Goal: Task Accomplishment & Management: Use online tool/utility

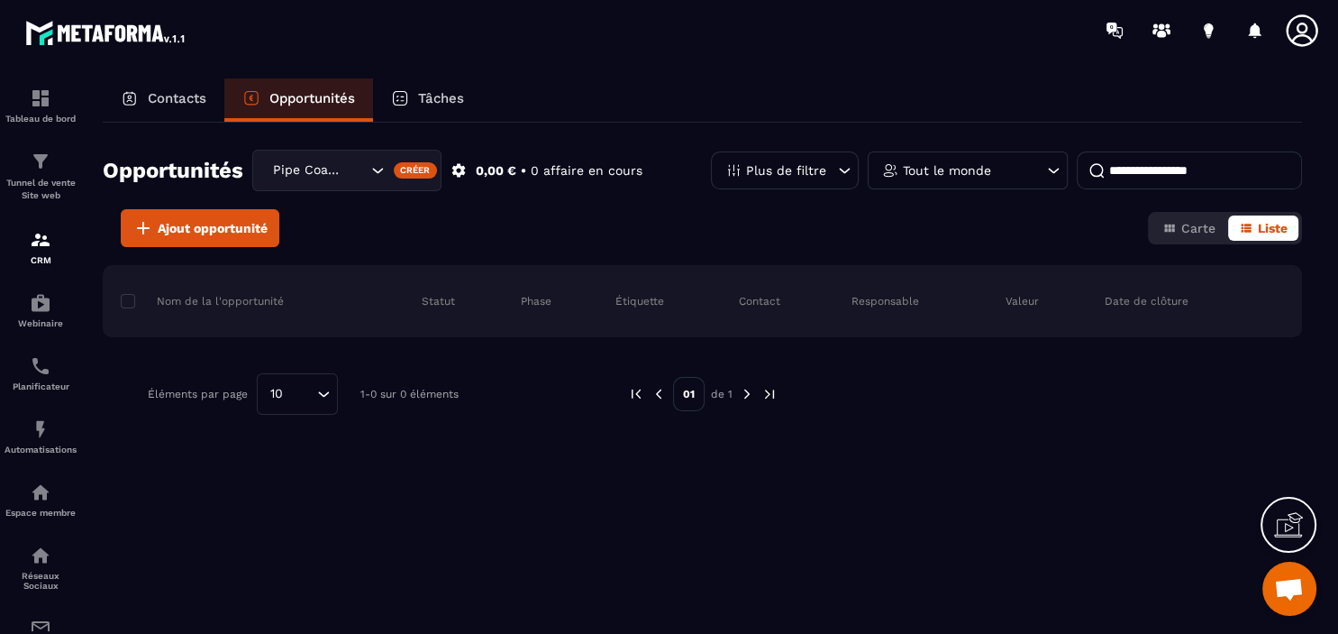
click at [325, 169] on div "Pipe Coaching 1" at bounding box center [318, 170] width 102 height 20
click at [337, 215] on p "Pipe Coaching 1" at bounding box center [346, 208] width 151 height 18
click at [1190, 226] on span "Carte" at bounding box center [1199, 228] width 34 height 14
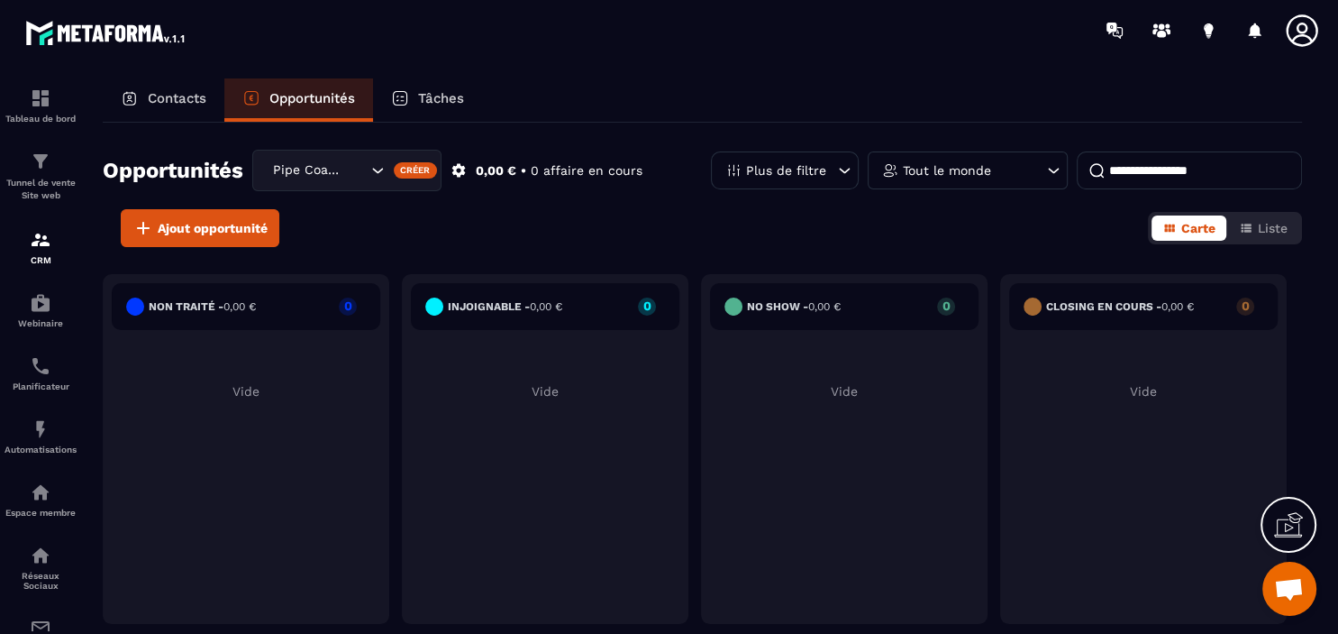
click at [1290, 524] on icon at bounding box center [1288, 524] width 29 height 29
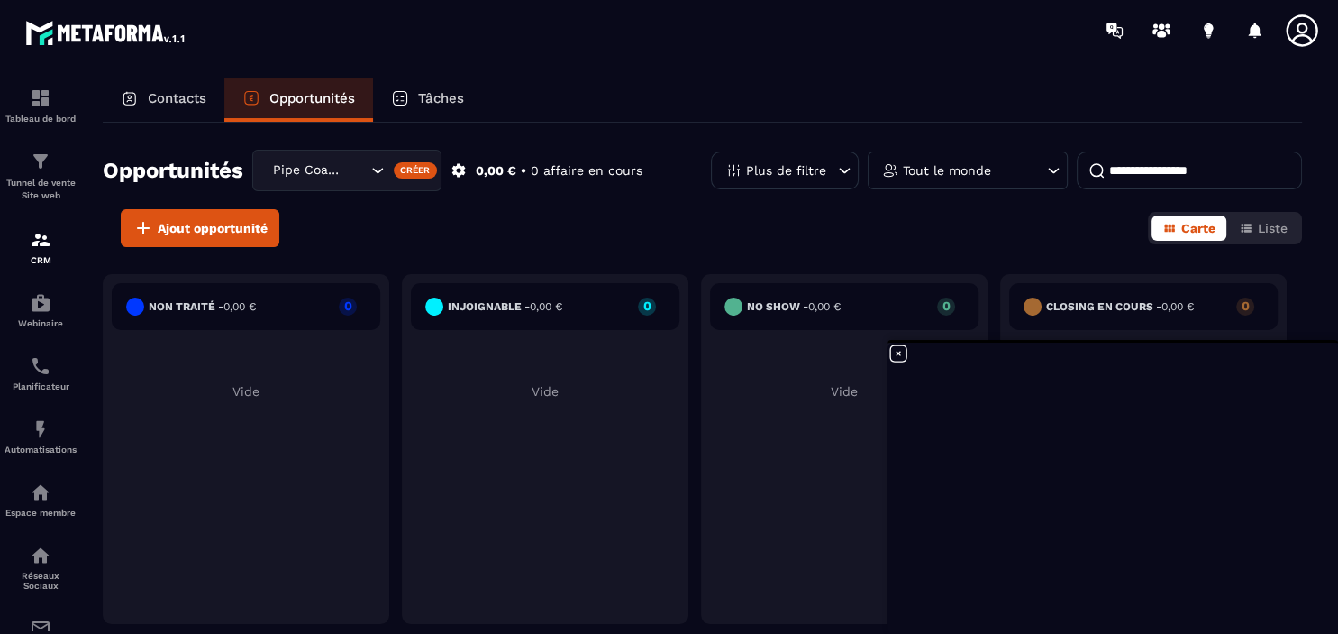
click at [377, 171] on icon "Search for option" at bounding box center [378, 170] width 11 height 5
click at [377, 171] on icon "Search for option" at bounding box center [375, 170] width 18 height 18
click at [34, 246] on img at bounding box center [41, 240] width 22 height 22
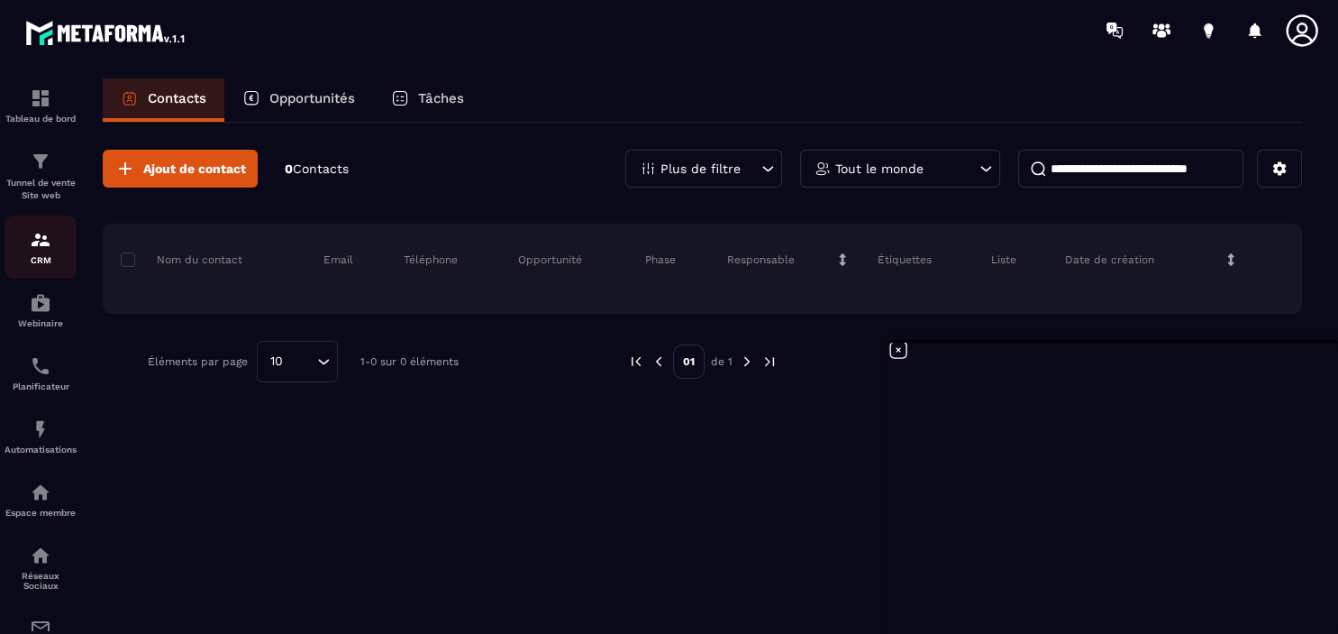
scroll to position [4, 0]
click at [61, 186] on p "Tunnel de vente Site web" at bounding box center [41, 189] width 72 height 25
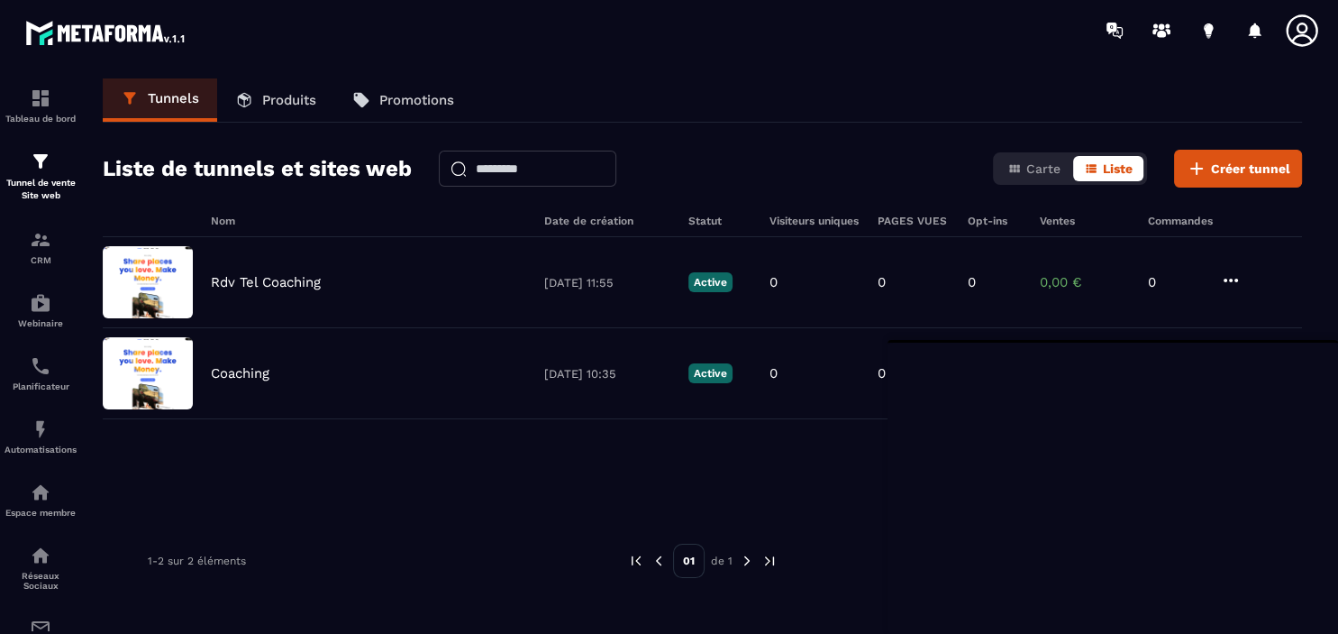
click at [269, 104] on p "Produits" at bounding box center [289, 100] width 54 height 16
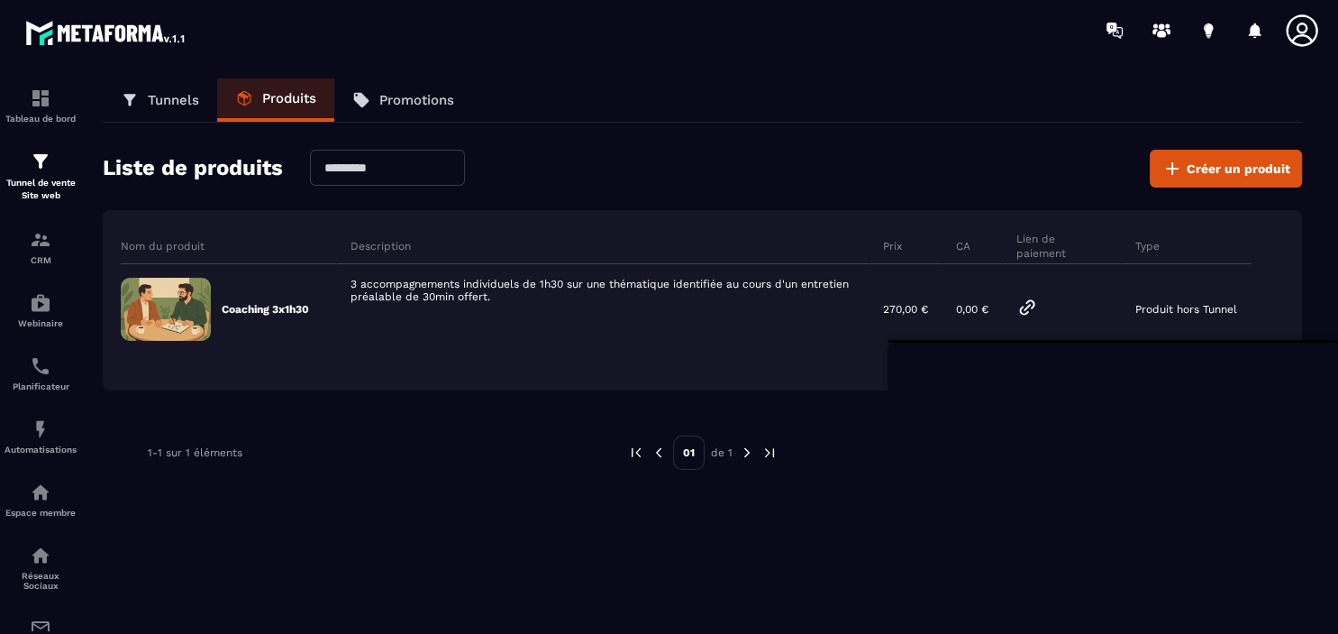
scroll to position [4, 0]
click at [1237, 166] on span "Créer un produit" at bounding box center [1239, 169] width 104 height 18
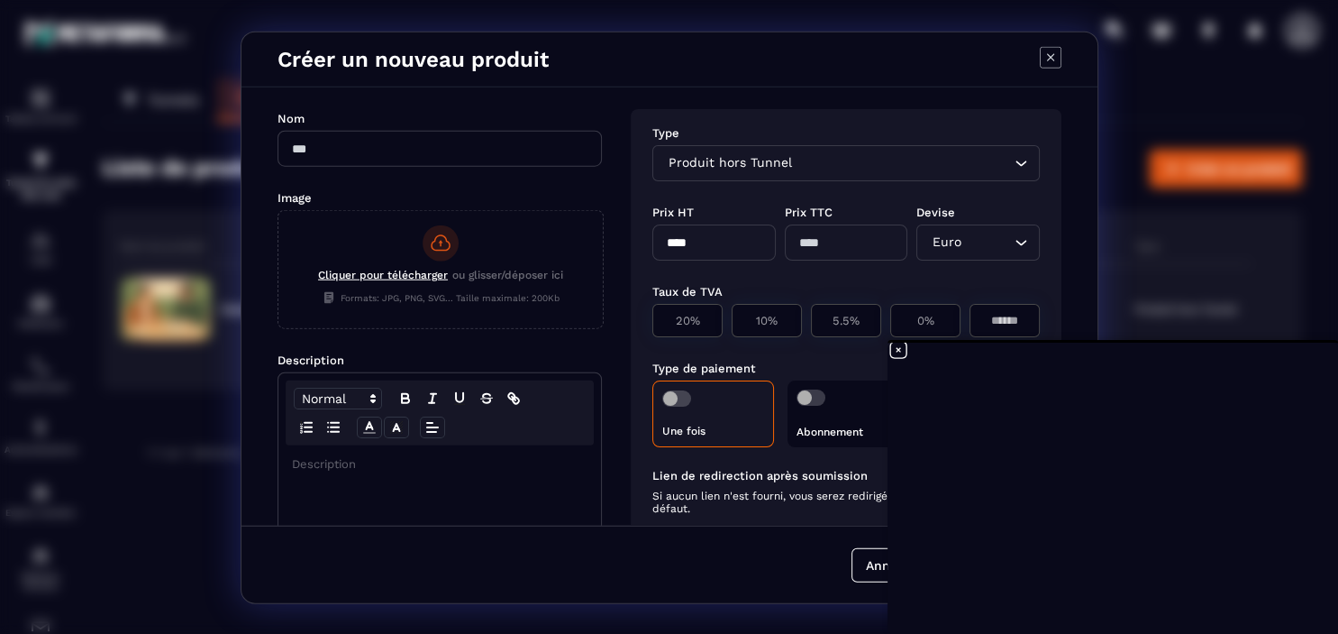
click at [346, 146] on input "Modal window" at bounding box center [440, 148] width 324 height 36
type input "**********"
click at [894, 347] on icon at bounding box center [899, 350] width 22 height 22
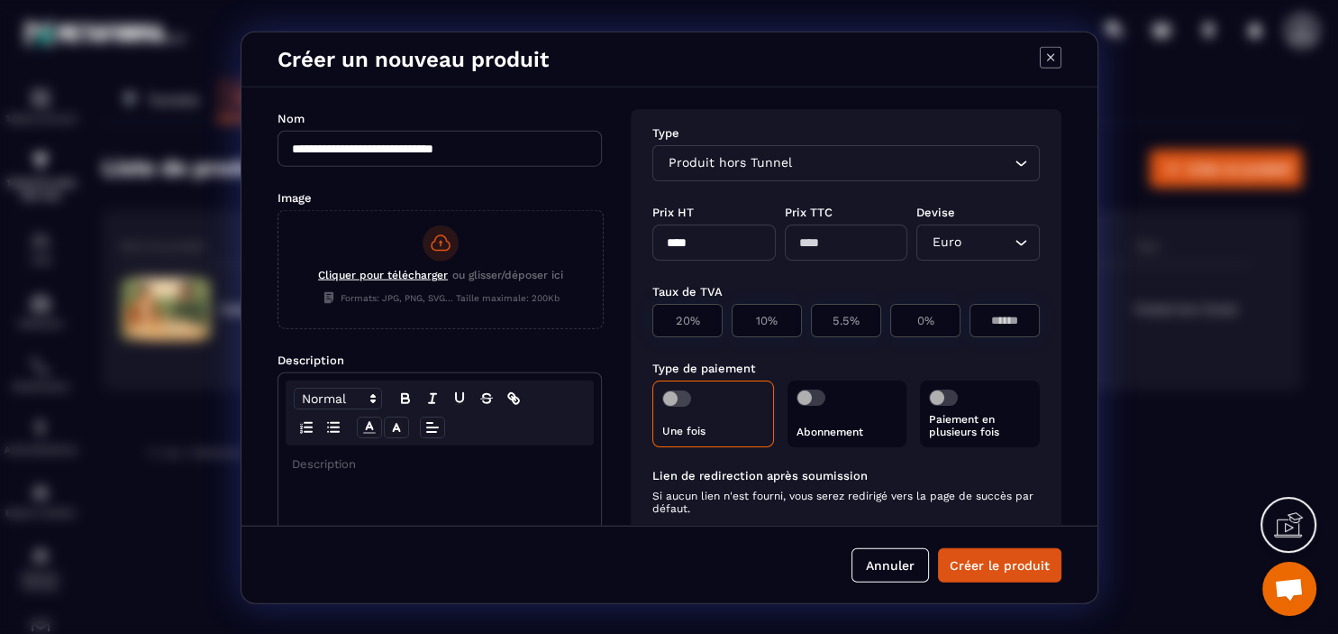
click at [755, 168] on div "Produit hors Tunnel" at bounding box center [837, 162] width 350 height 20
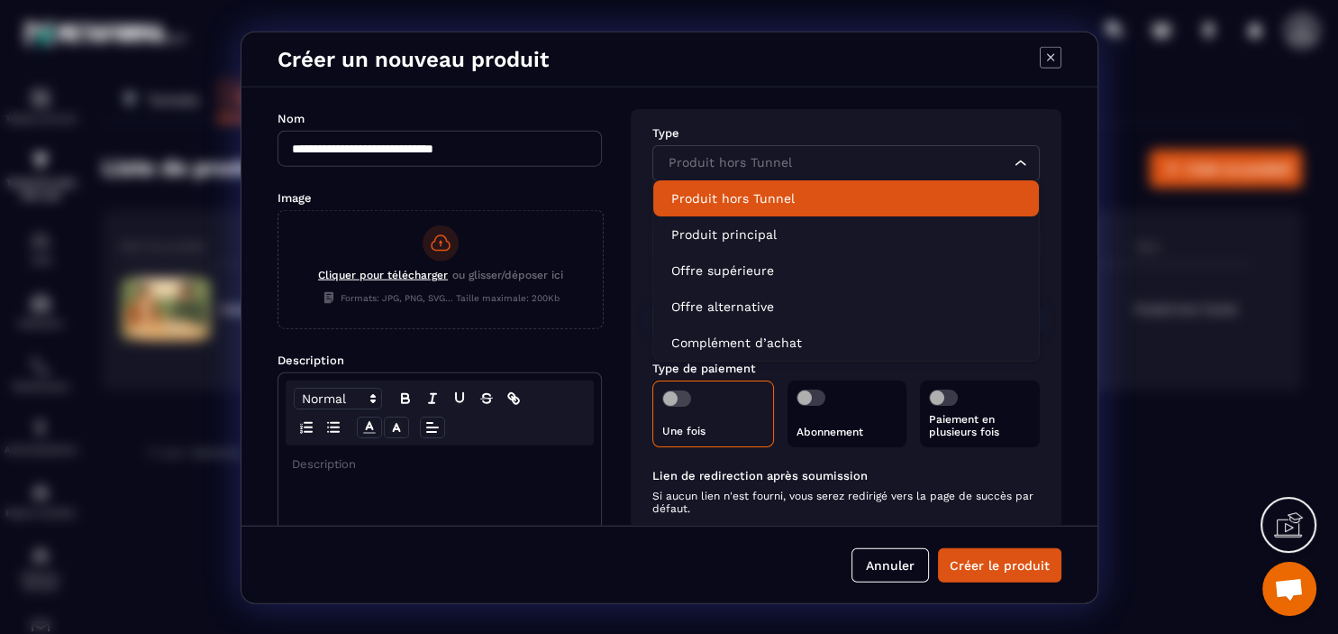
click at [759, 193] on p "Produit hors Tunnel" at bounding box center [846, 197] width 350 height 18
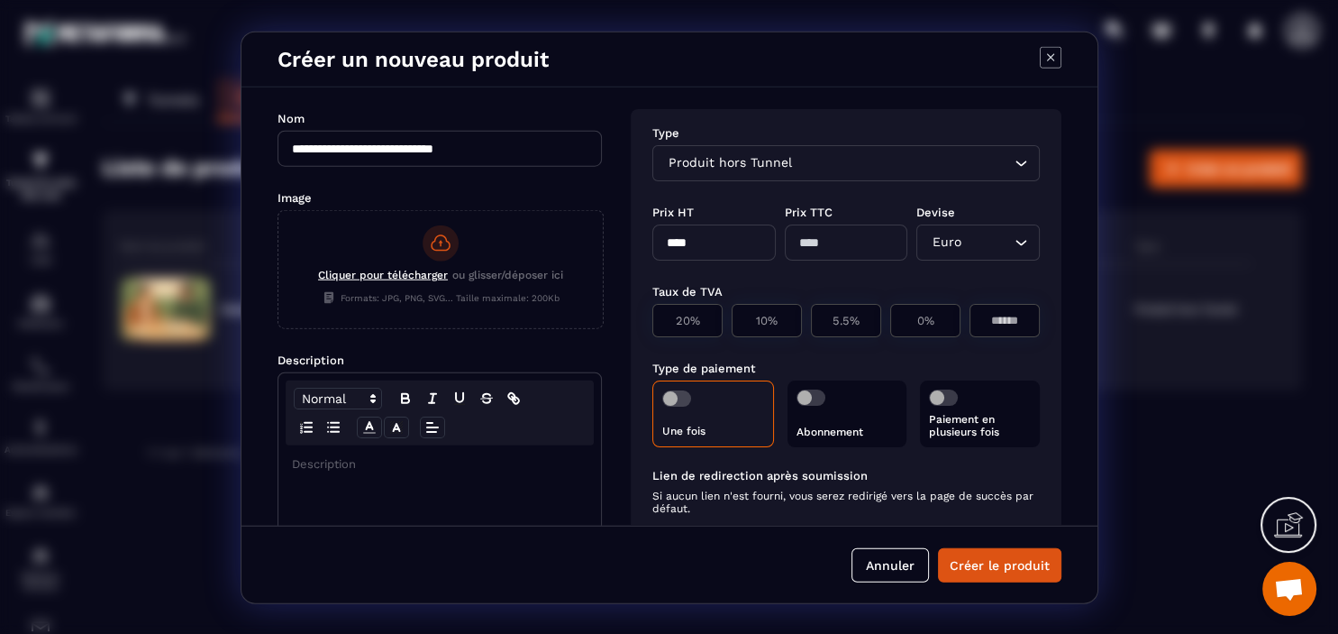
click at [692, 236] on input "****" at bounding box center [714, 242] width 123 height 36
drag, startPoint x: 672, startPoint y: 243, endPoint x: 661, endPoint y: 243, distance: 11.7
click at [661, 243] on input "****" at bounding box center [714, 242] width 123 height 36
type input "******"
click at [933, 320] on p "0%" at bounding box center [925, 320] width 50 height 14
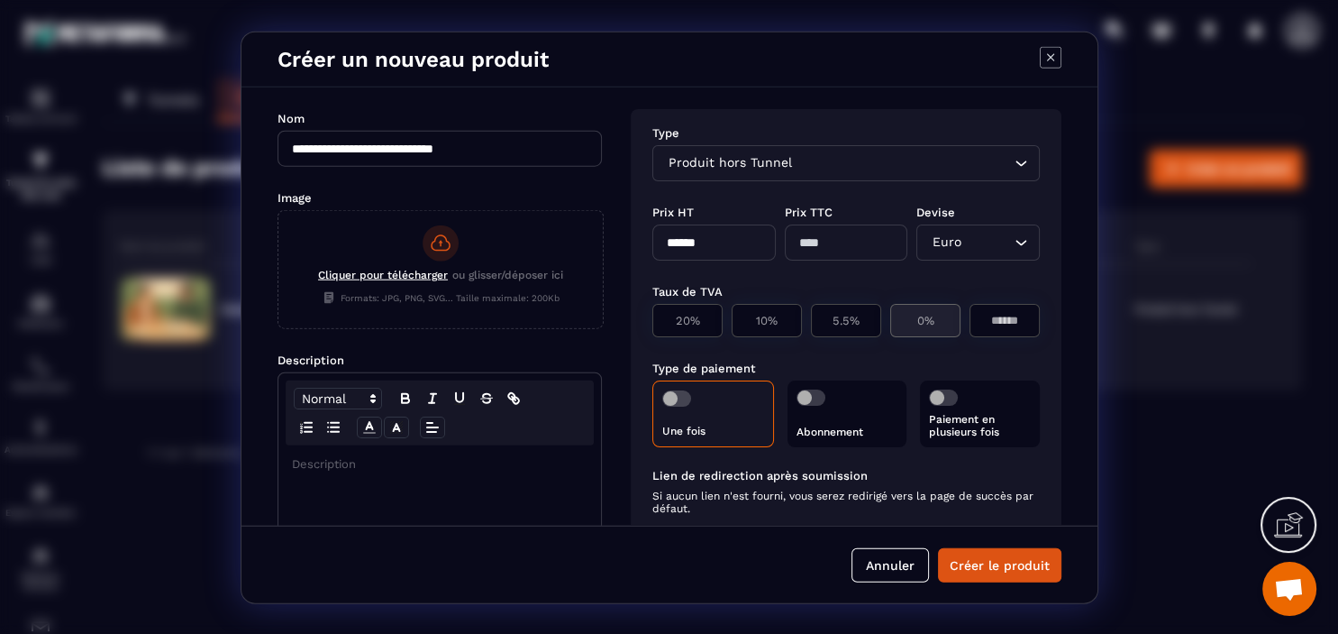
type input "***"
type input "*"
click at [315, 469] on div "Modal window" at bounding box center [440, 586] width 323 height 284
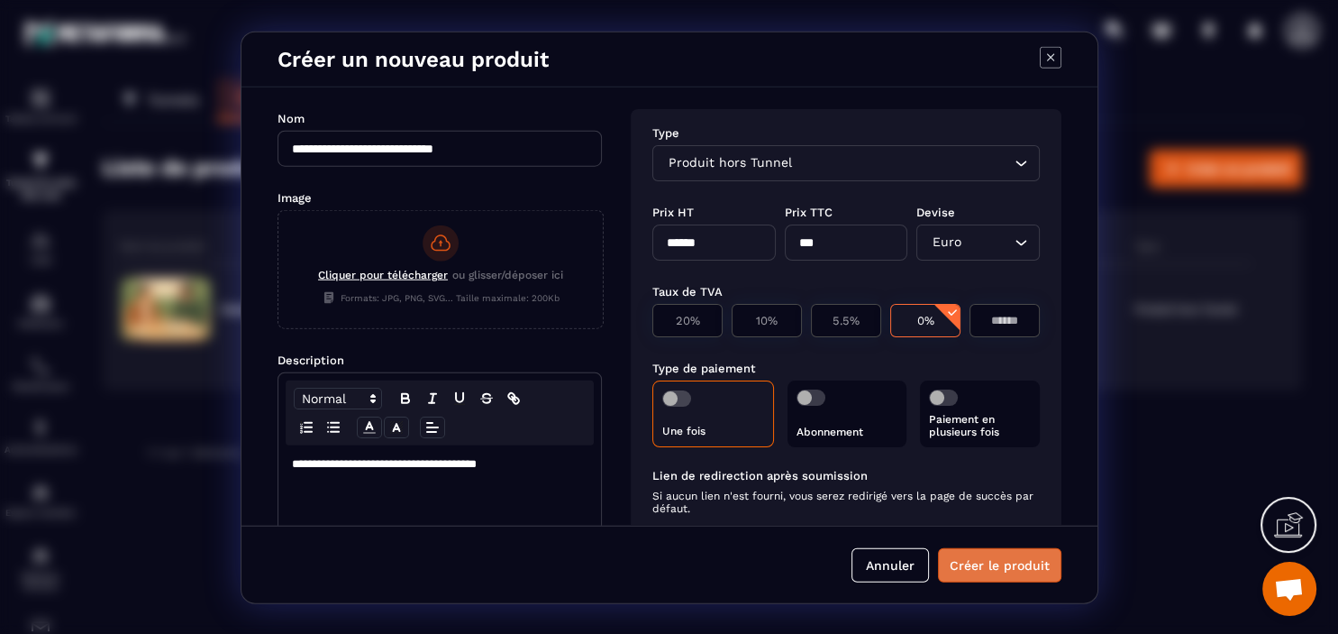
click at [992, 560] on button "Créer le produit" at bounding box center [999, 565] width 123 height 34
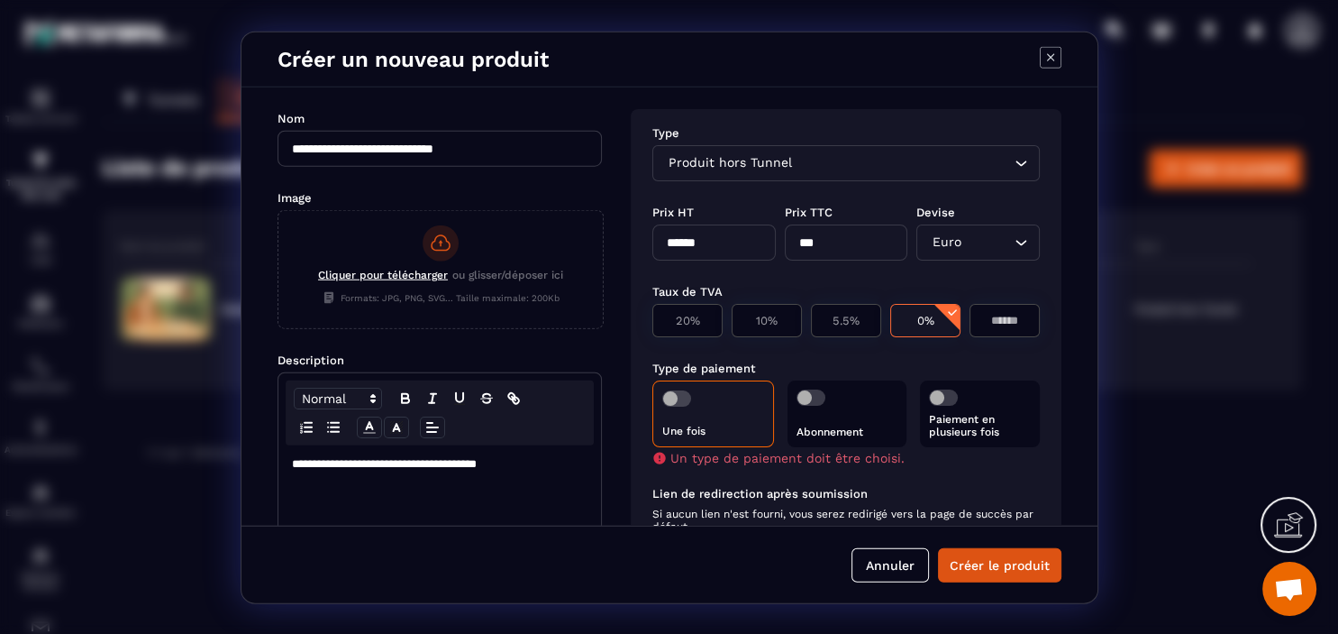
click at [673, 397] on span "Modal window" at bounding box center [676, 397] width 29 height 16
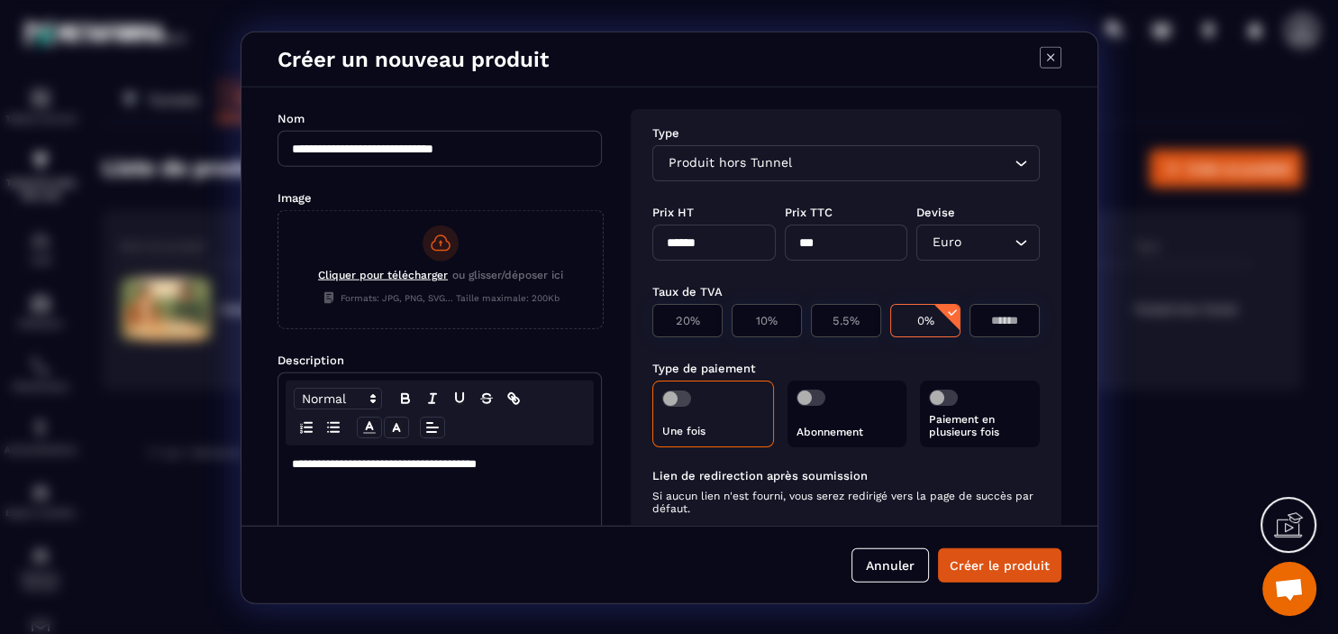
click at [940, 398] on span "Modal window" at bounding box center [943, 396] width 29 height 16
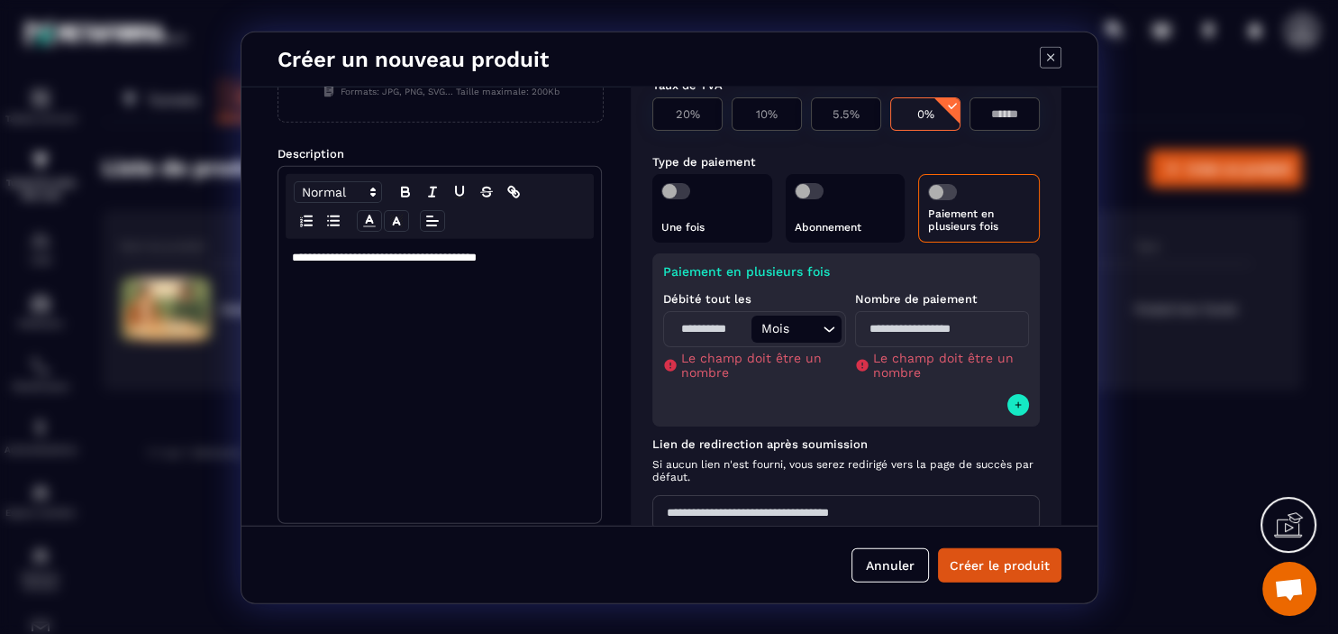
scroll to position [207, 0]
click at [698, 338] on input "Modal window" at bounding box center [710, 327] width 84 height 27
click at [831, 333] on icon "Search for option" at bounding box center [829, 327] width 18 height 18
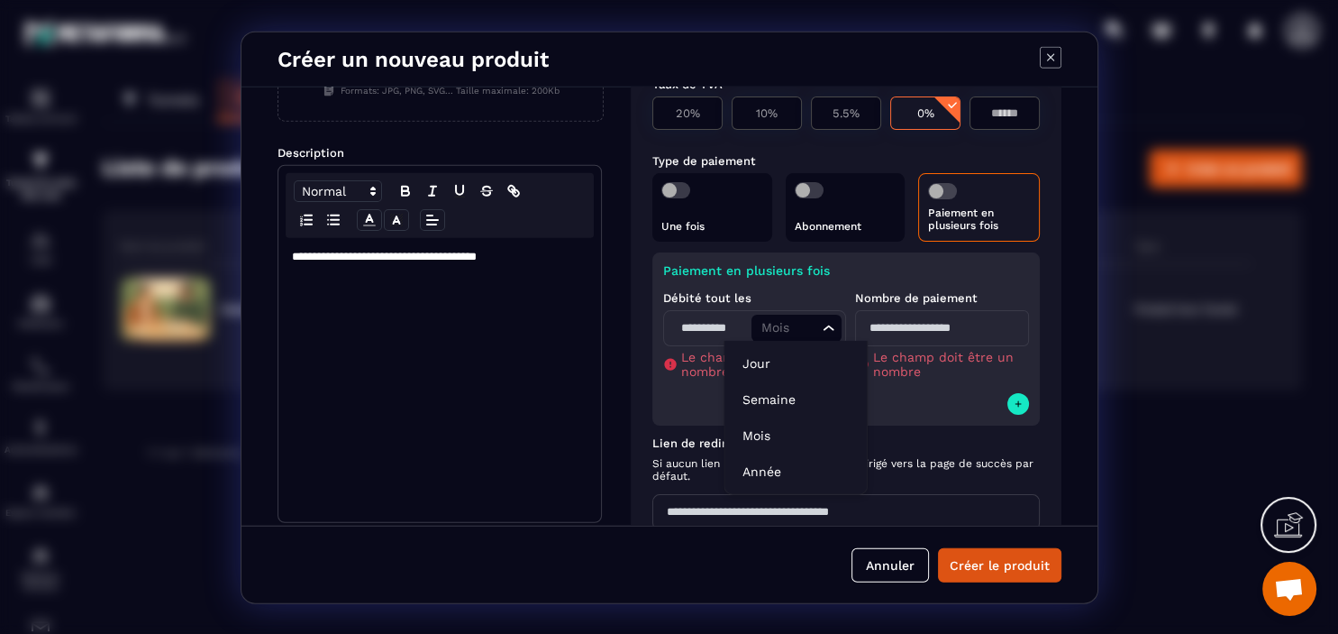
click at [831, 333] on icon "Search for option" at bounding box center [829, 327] width 18 height 18
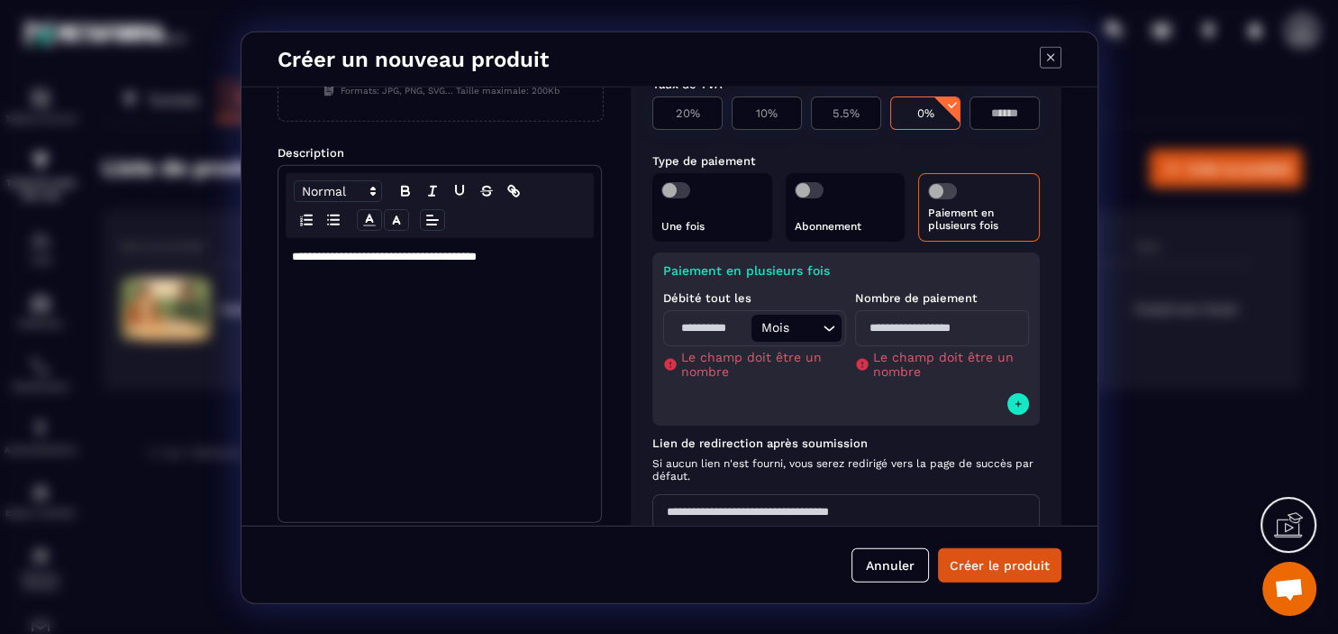
scroll to position [0, 0]
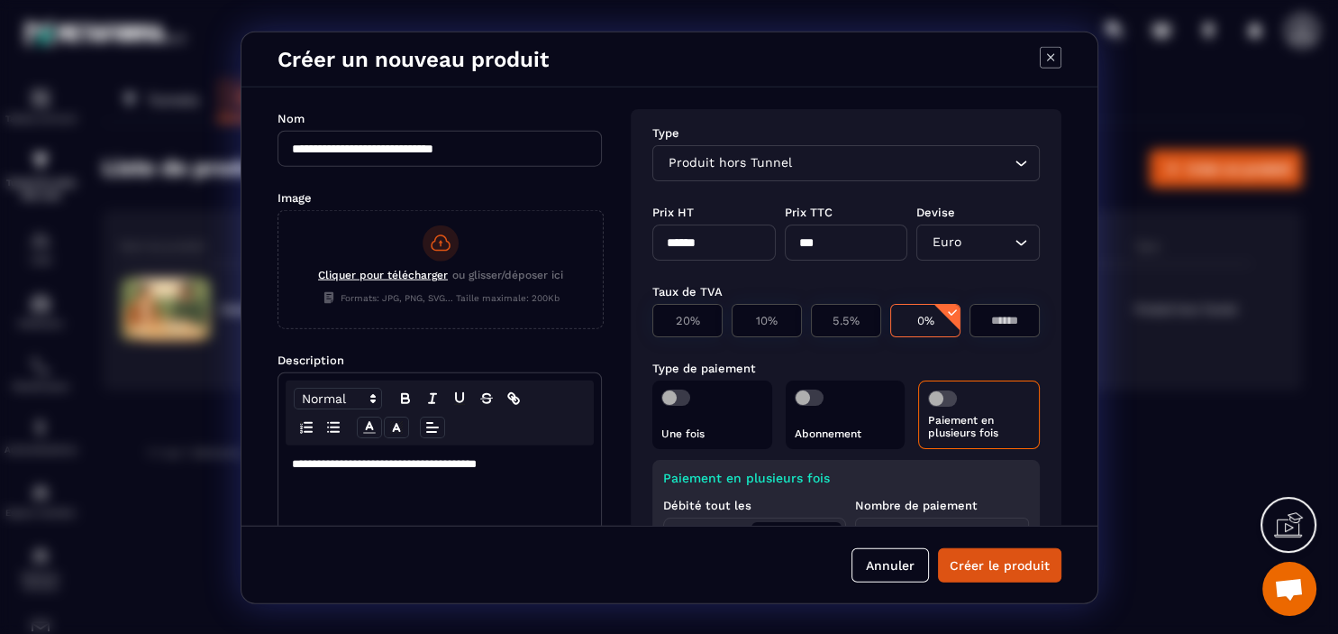
click at [672, 399] on span "Modal window" at bounding box center [676, 396] width 29 height 16
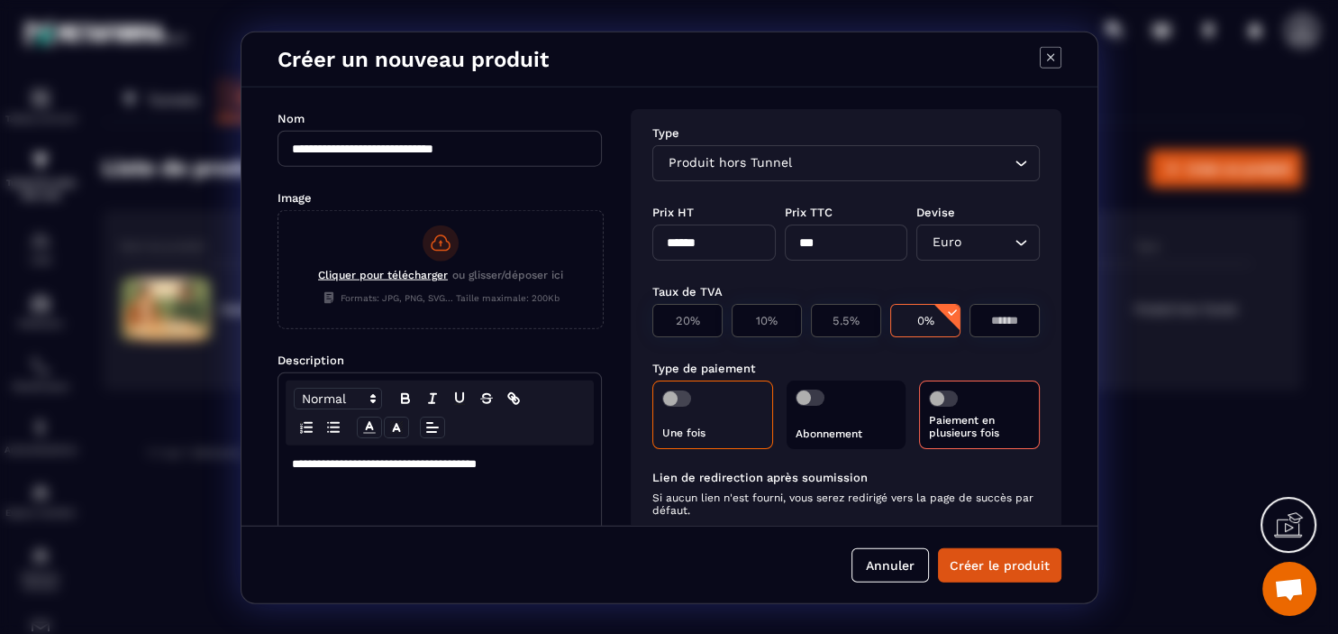
click at [955, 398] on span "Modal window" at bounding box center [943, 397] width 29 height 16
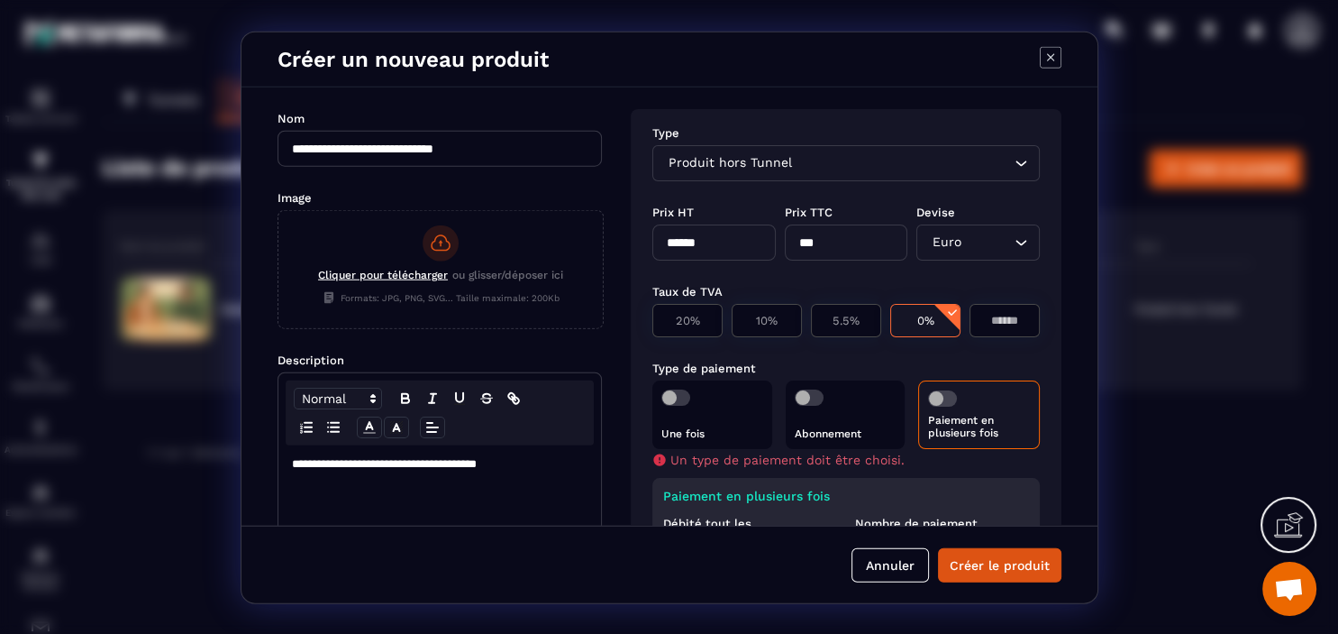
scroll to position [207, 0]
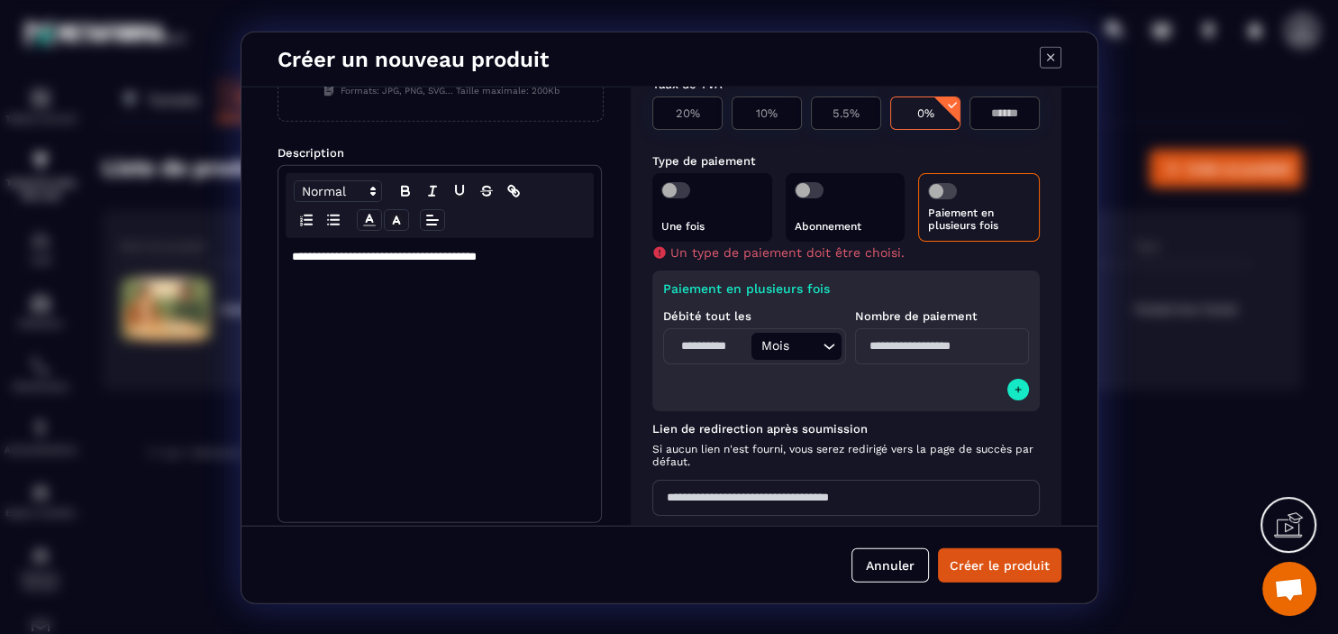
click at [938, 193] on span "Modal window" at bounding box center [942, 190] width 29 height 16
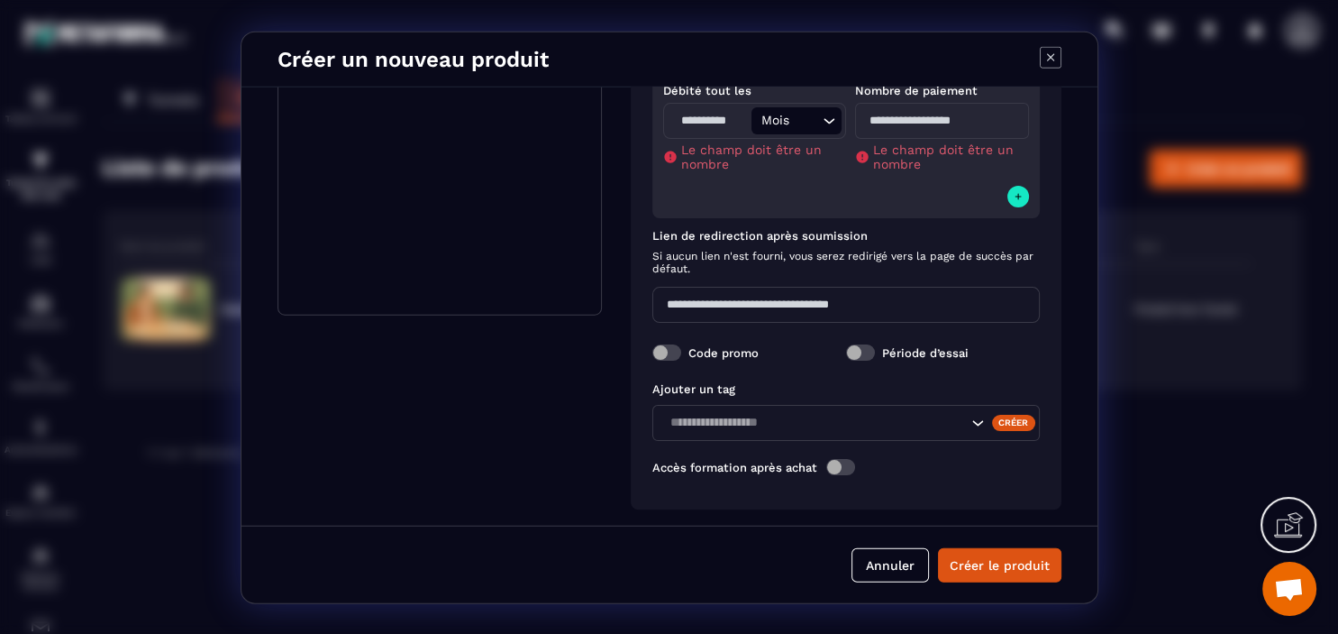
scroll to position [415, 0]
click at [838, 470] on span "Modal window" at bounding box center [841, 466] width 29 height 16
click at [848, 495] on input "Search for option" at bounding box center [837, 501] width 346 height 20
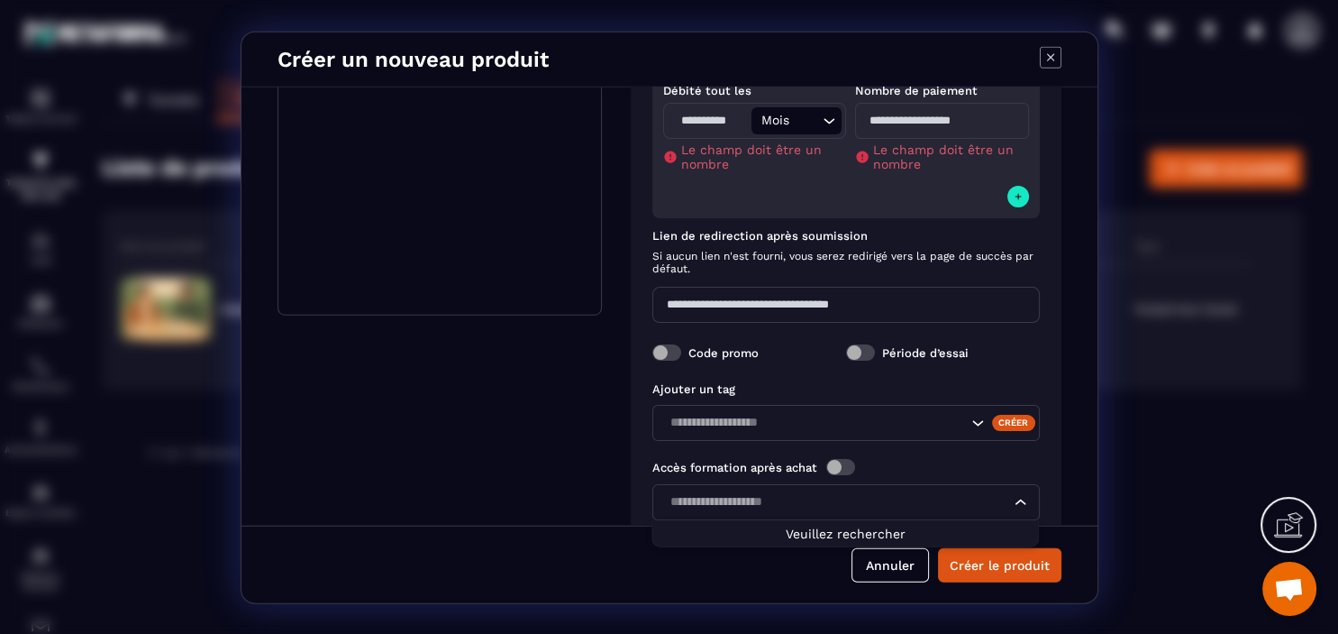
click at [847, 469] on span "Modal window" at bounding box center [841, 466] width 29 height 16
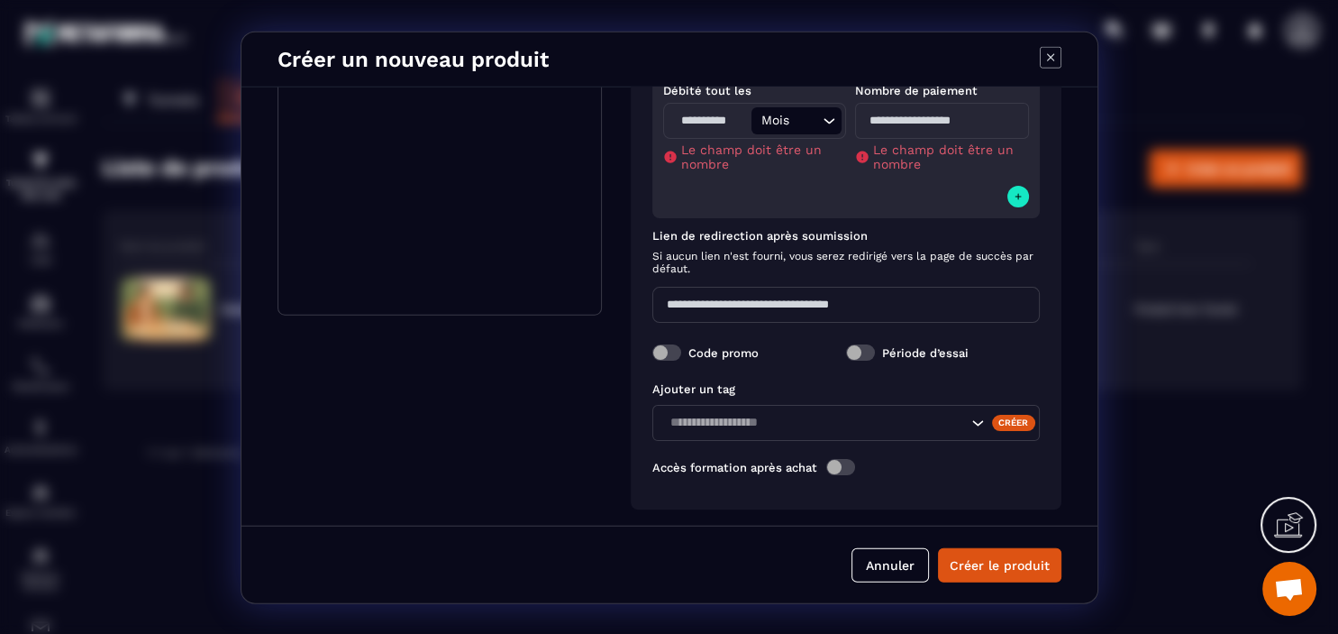
scroll to position [207, 0]
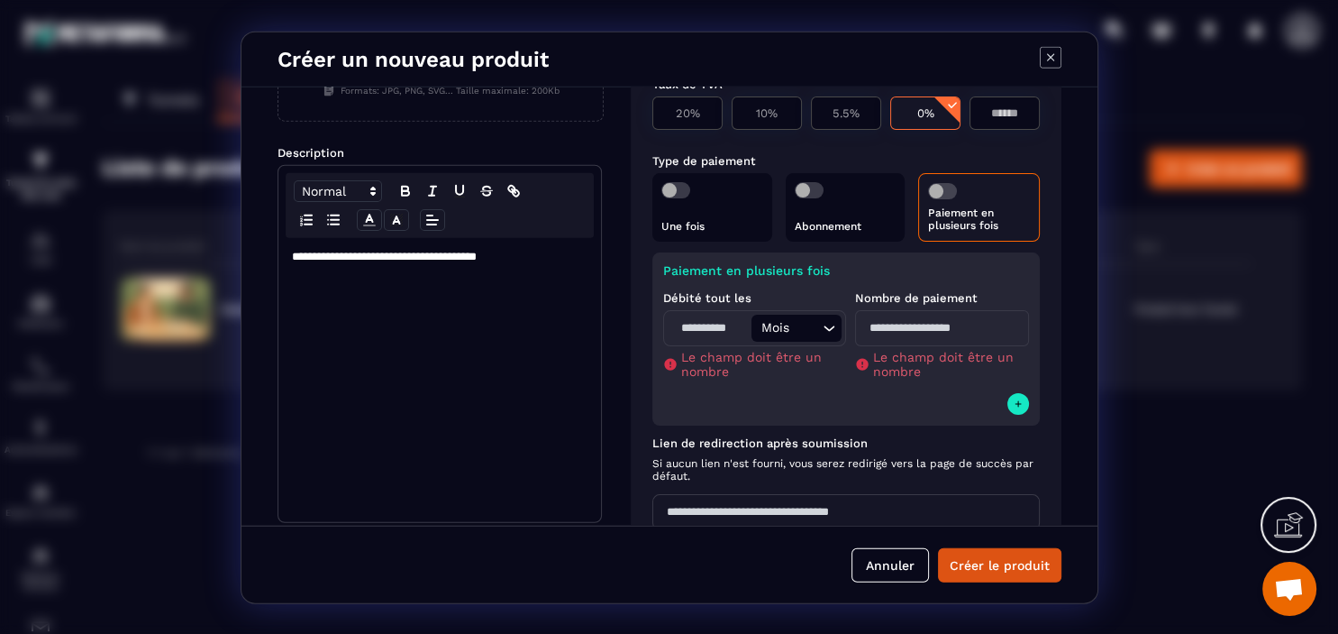
click at [707, 330] on input "Modal window" at bounding box center [710, 327] width 84 height 27
click at [757, 404] on div "Paiement en plusieurs fois Débité tout les * Mois Loading... Le champ doit être…" at bounding box center [847, 337] width 388 height 173
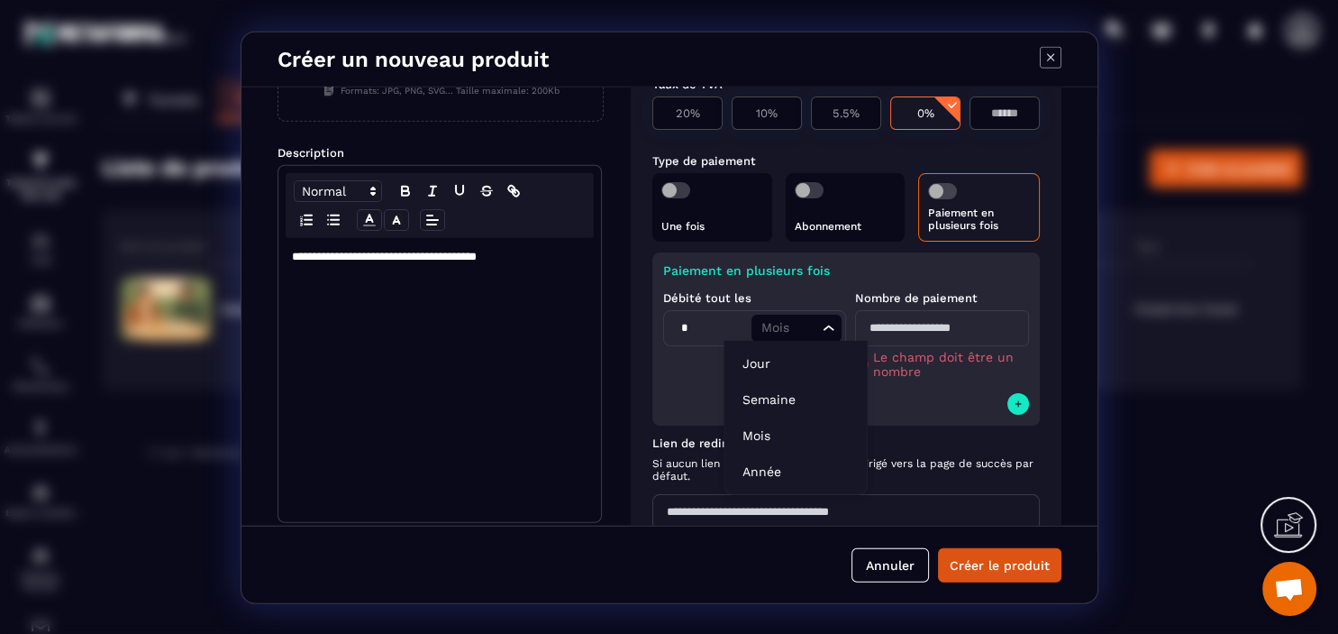
click at [823, 326] on icon "Search for option" at bounding box center [829, 327] width 18 height 18
click at [778, 461] on li "Année" at bounding box center [796, 471] width 142 height 36
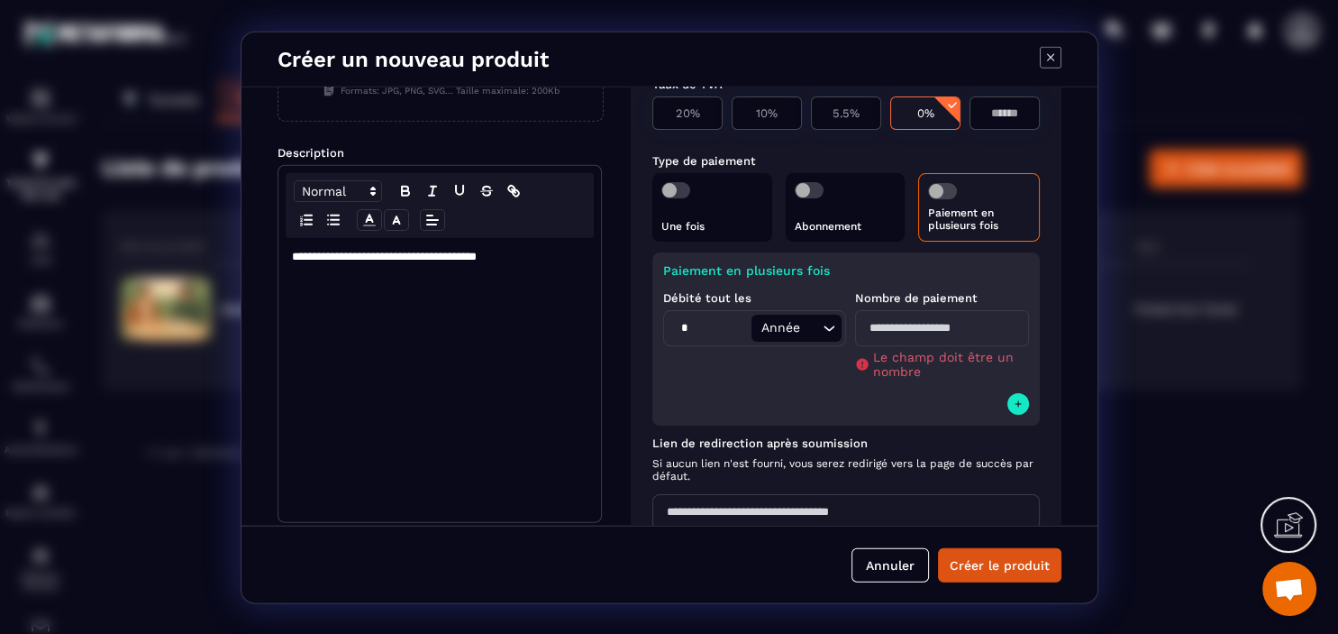
click at [828, 330] on icon "Search for option" at bounding box center [829, 327] width 11 height 5
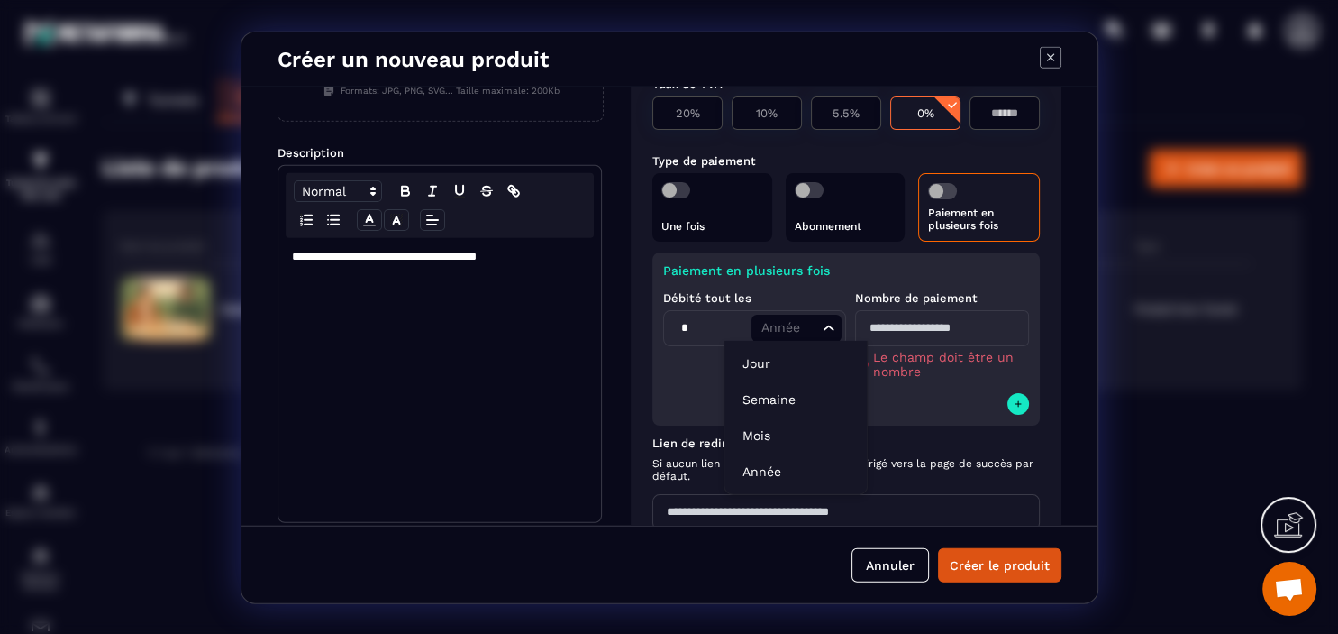
click at [829, 330] on icon "Search for option" at bounding box center [829, 327] width 18 height 18
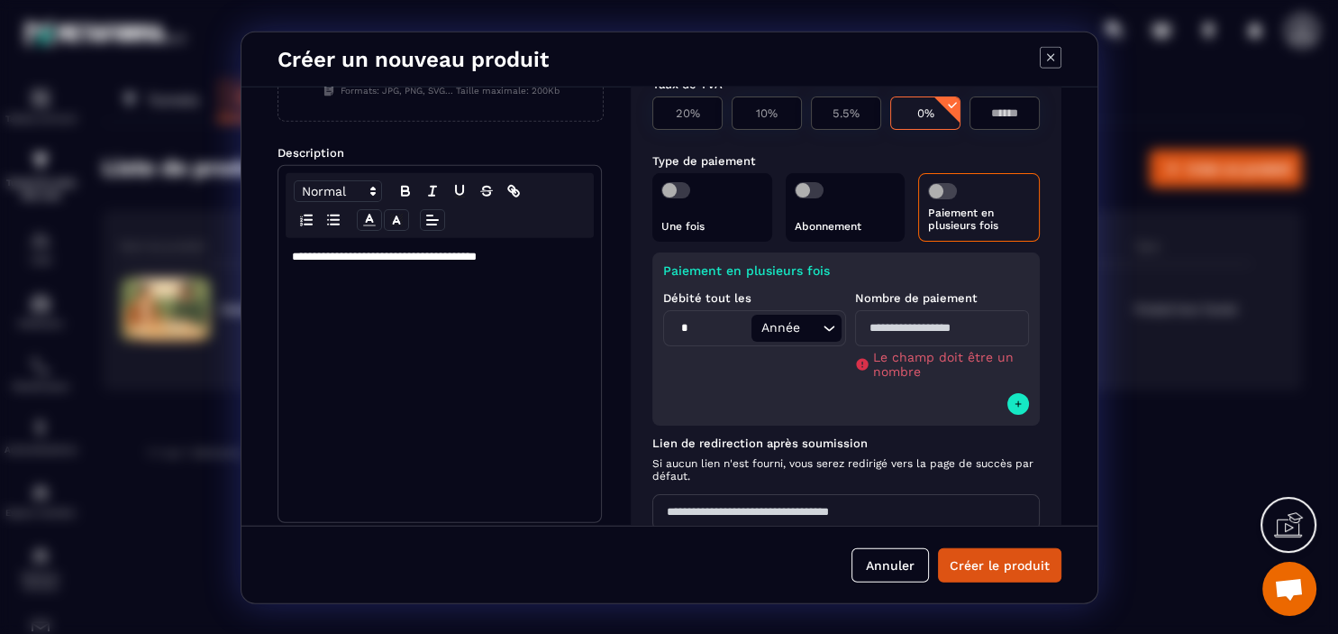
drag, startPoint x: 687, startPoint y: 325, endPoint x: 678, endPoint y: 328, distance: 9.4
click at [678, 328] on input "*" at bounding box center [710, 327] width 84 height 27
type input "*"
click at [746, 377] on div "Débité tout les * Année Loading..." at bounding box center [750, 333] width 174 height 90
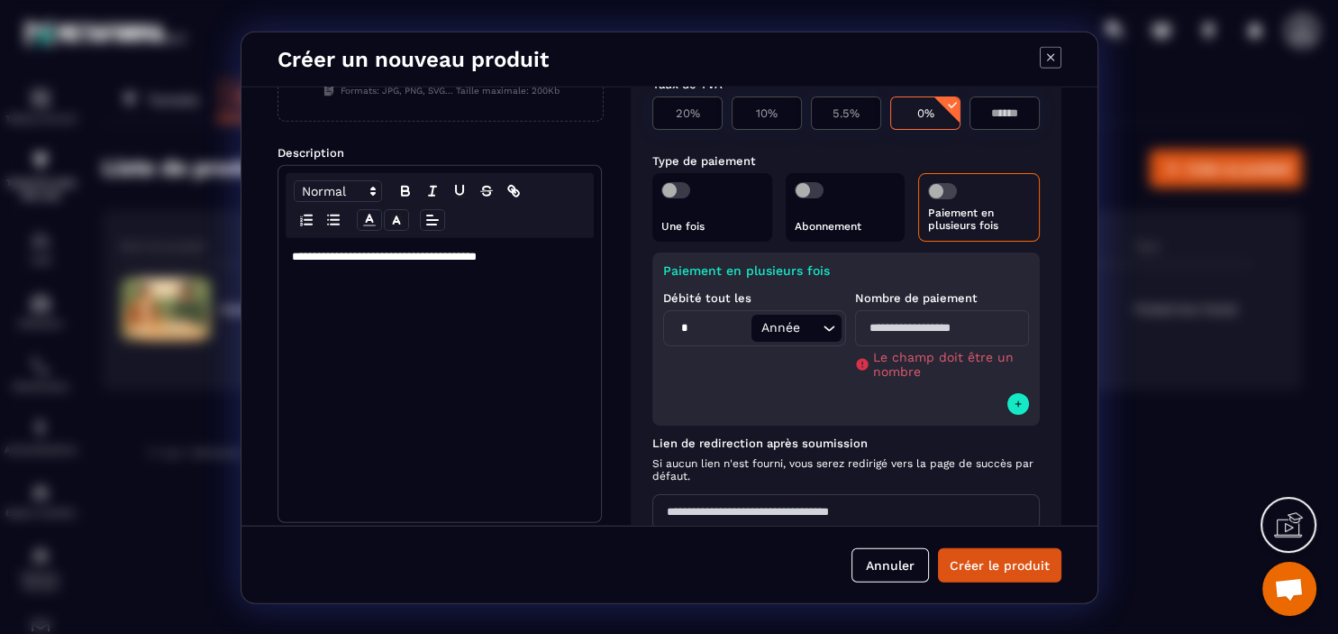
click at [920, 331] on input "Modal window" at bounding box center [942, 327] width 174 height 36
click at [708, 316] on input "*" at bounding box center [710, 327] width 84 height 27
click at [795, 390] on div "Paiement en plusieurs fois Débité tout les Année Loading... Nombre de paiement …" at bounding box center [847, 337] width 388 height 173
click at [953, 332] on input "Modal window" at bounding box center [942, 327] width 174 height 36
click at [708, 319] on input "Modal window" at bounding box center [710, 327] width 84 height 27
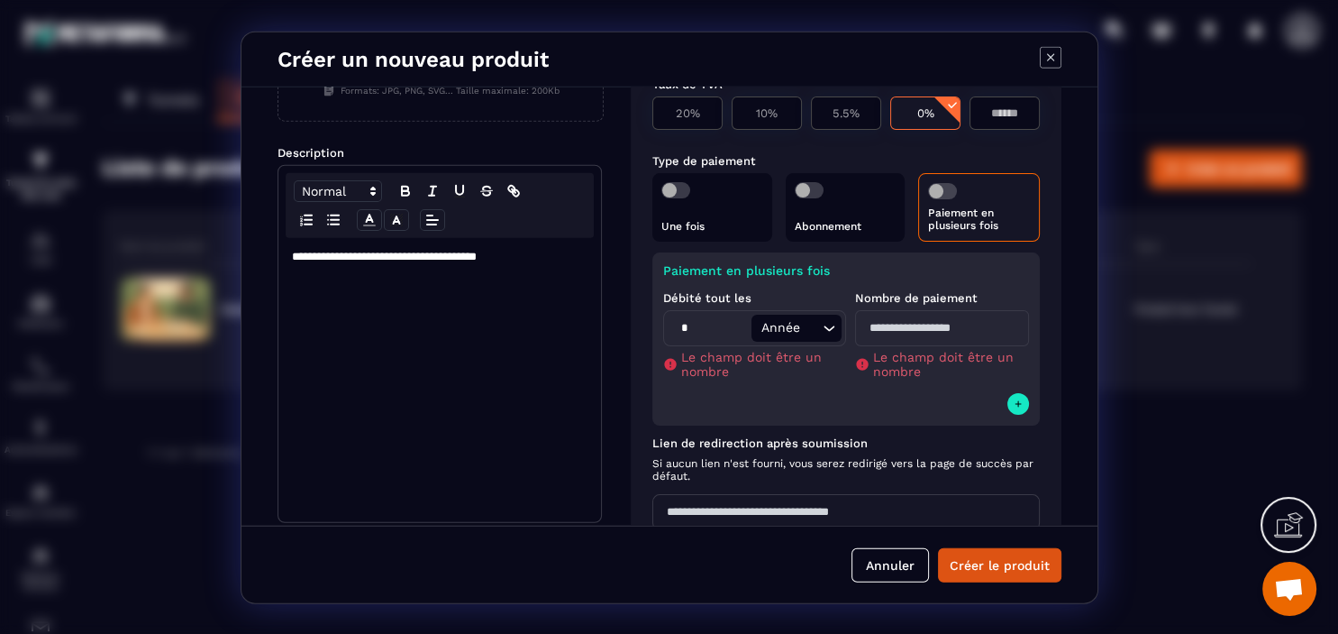
type input "*"
click at [822, 326] on icon "Search for option" at bounding box center [829, 327] width 18 height 18
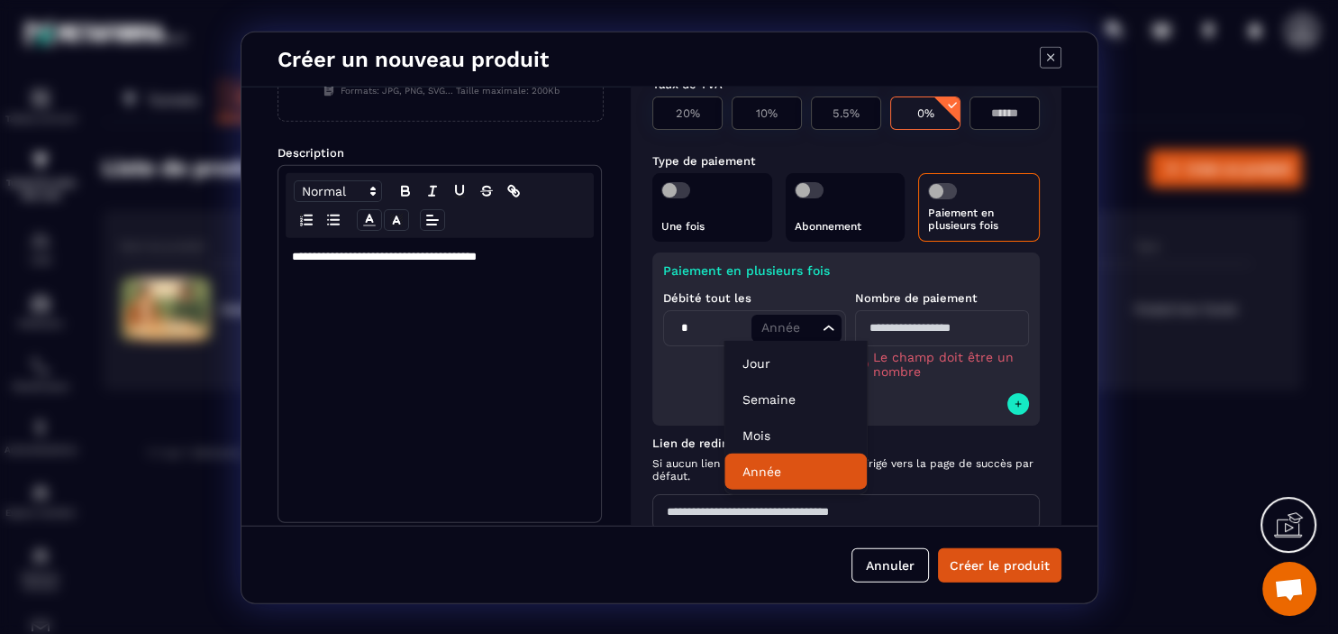
click at [773, 461] on li "Année" at bounding box center [796, 471] width 142 height 36
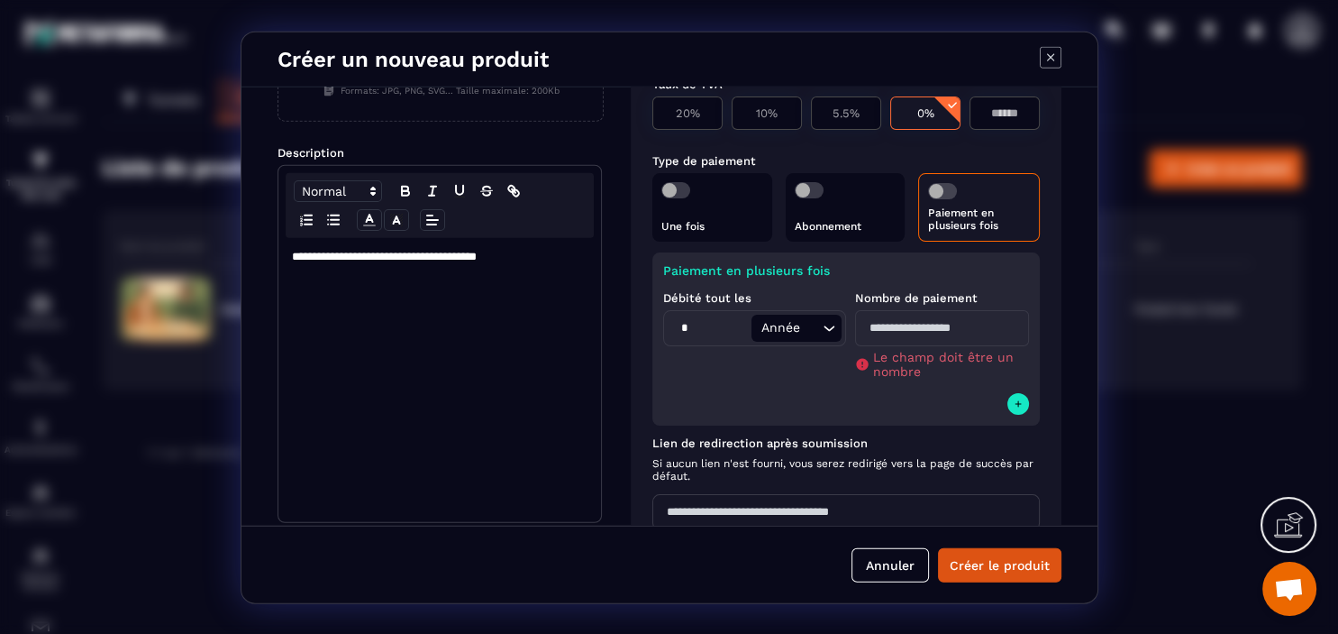
click at [978, 326] on input "Modal window" at bounding box center [942, 327] width 174 height 36
type input "*"
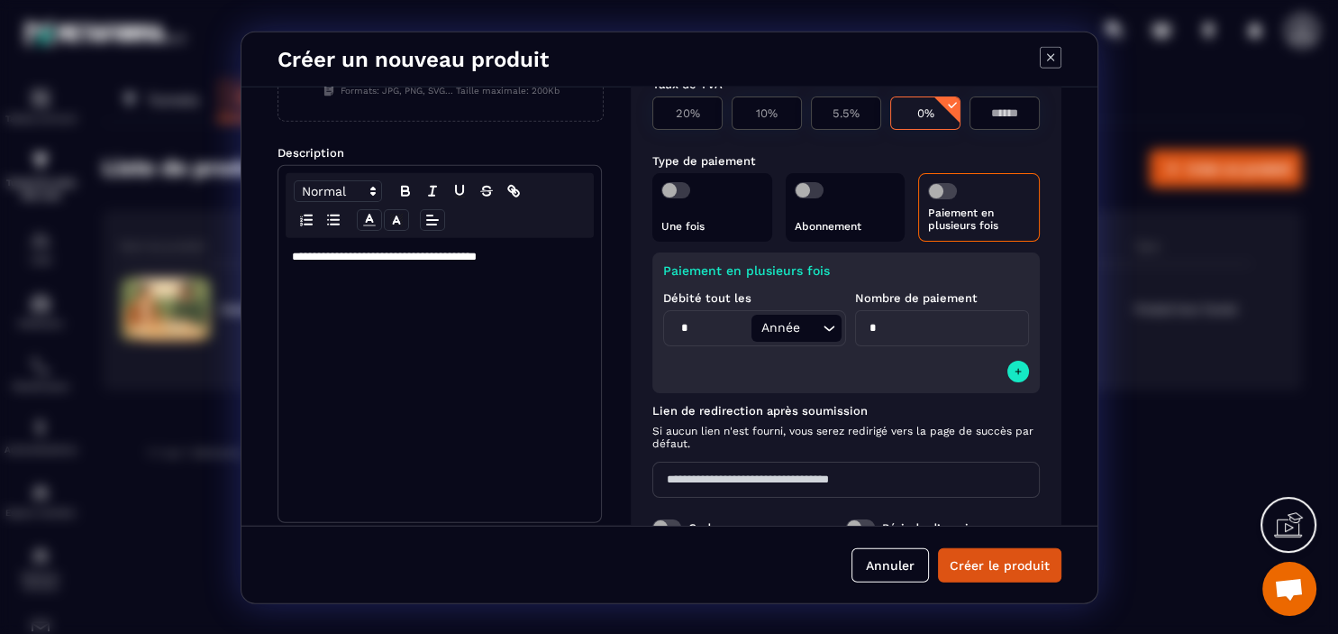
click at [934, 398] on div "Type Produit hors Tunnel Loading... Prix HT ****** Prix TTC *** Devise Euro Loa…" at bounding box center [846, 292] width 431 height 782
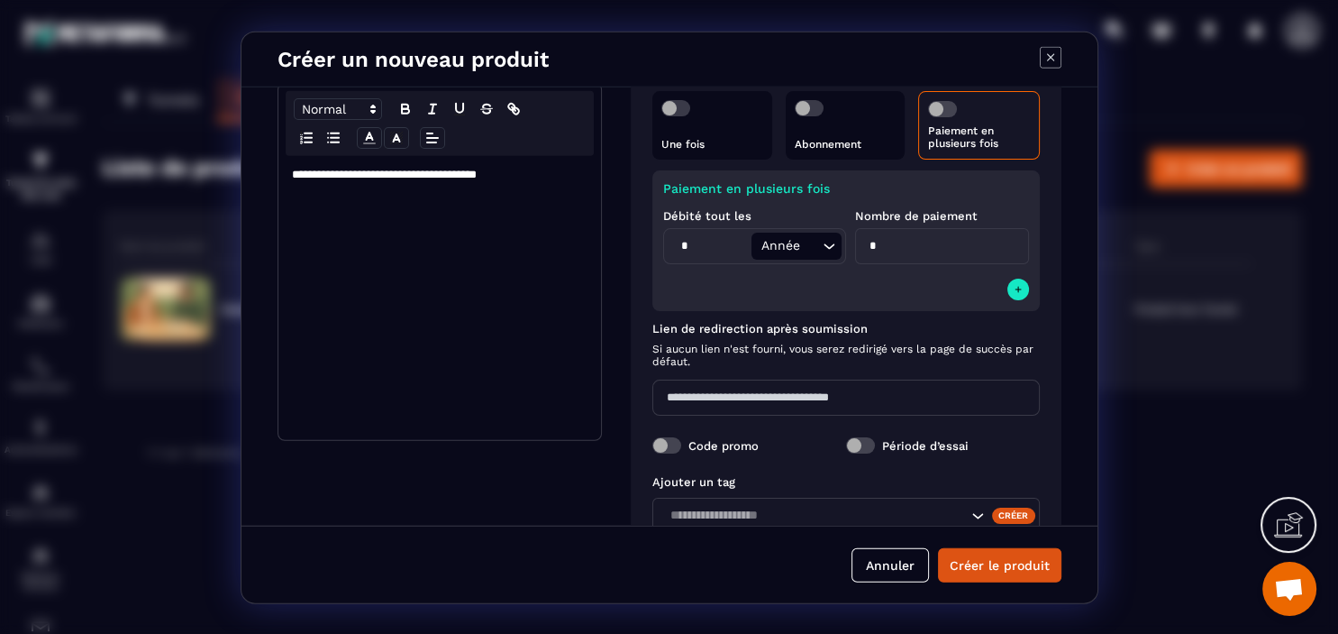
scroll to position [311, 0]
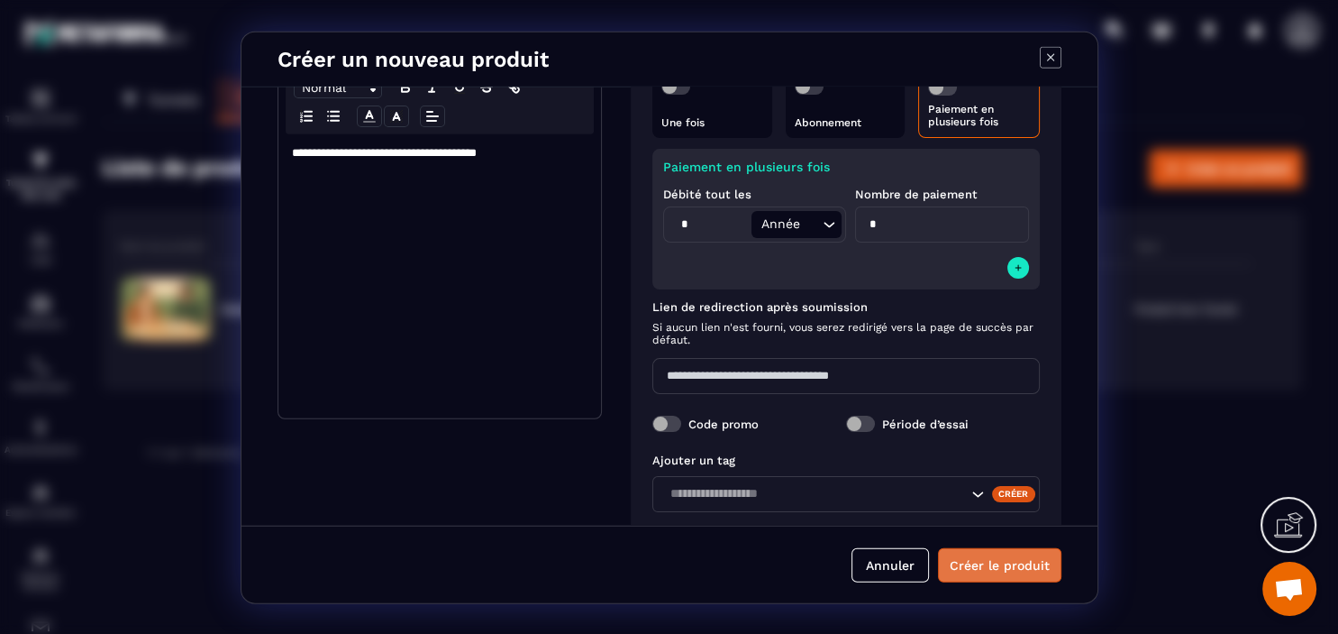
click at [1007, 554] on button "Créer le produit" at bounding box center [999, 565] width 123 height 34
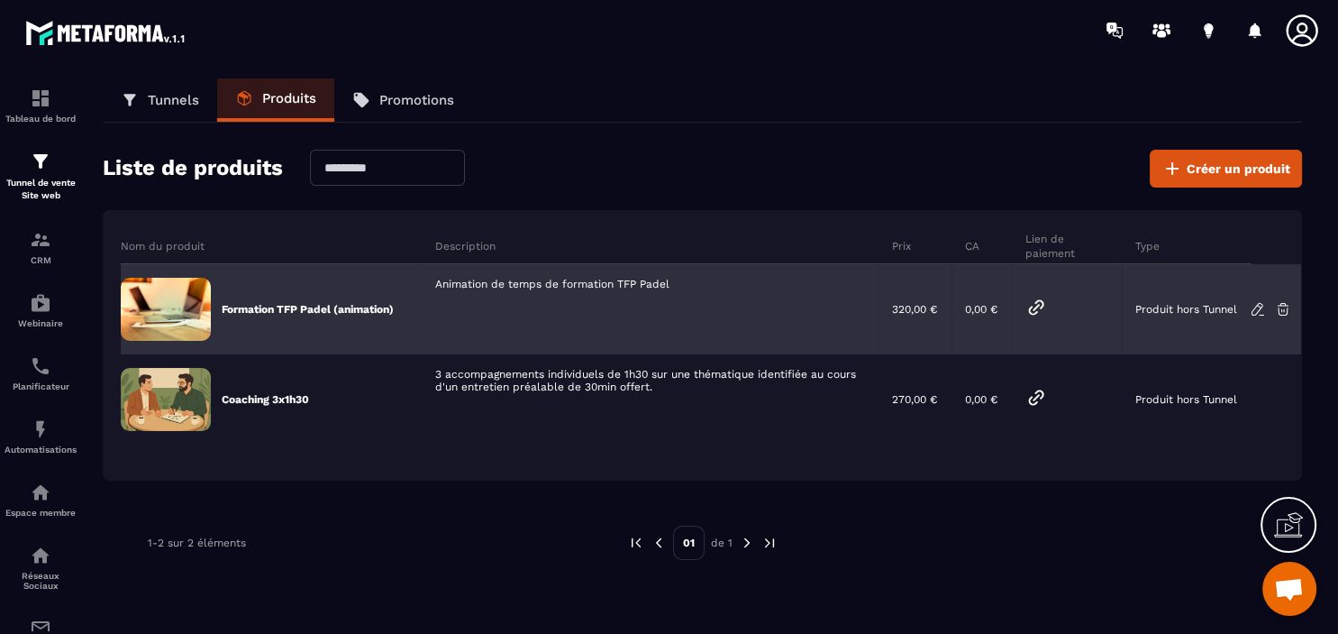
click at [1040, 306] on icon at bounding box center [1036, 307] width 14 height 14
click at [315, 298] on div "Formation TFP Padel (animation)" at bounding box center [271, 309] width 301 height 90
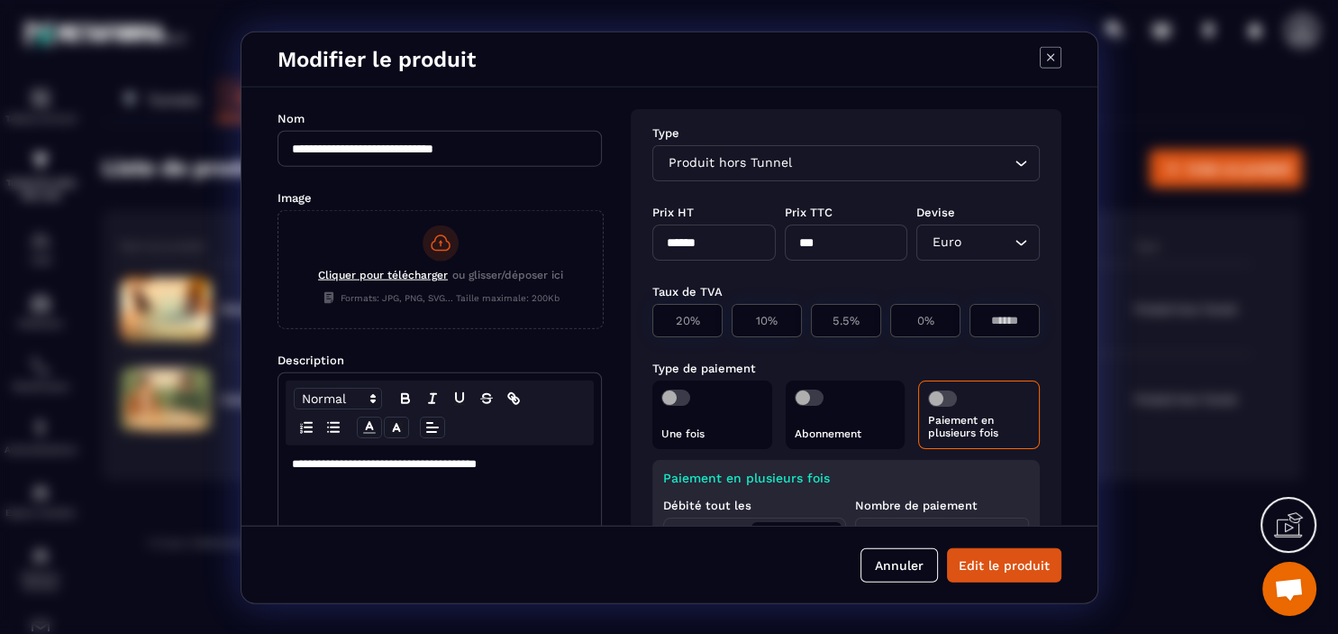
click at [1026, 163] on icon "Search for option" at bounding box center [1021, 162] width 18 height 18
click at [1015, 166] on icon "Search for option" at bounding box center [1021, 162] width 18 height 18
click at [895, 566] on button "Annuler" at bounding box center [900, 565] width 78 height 34
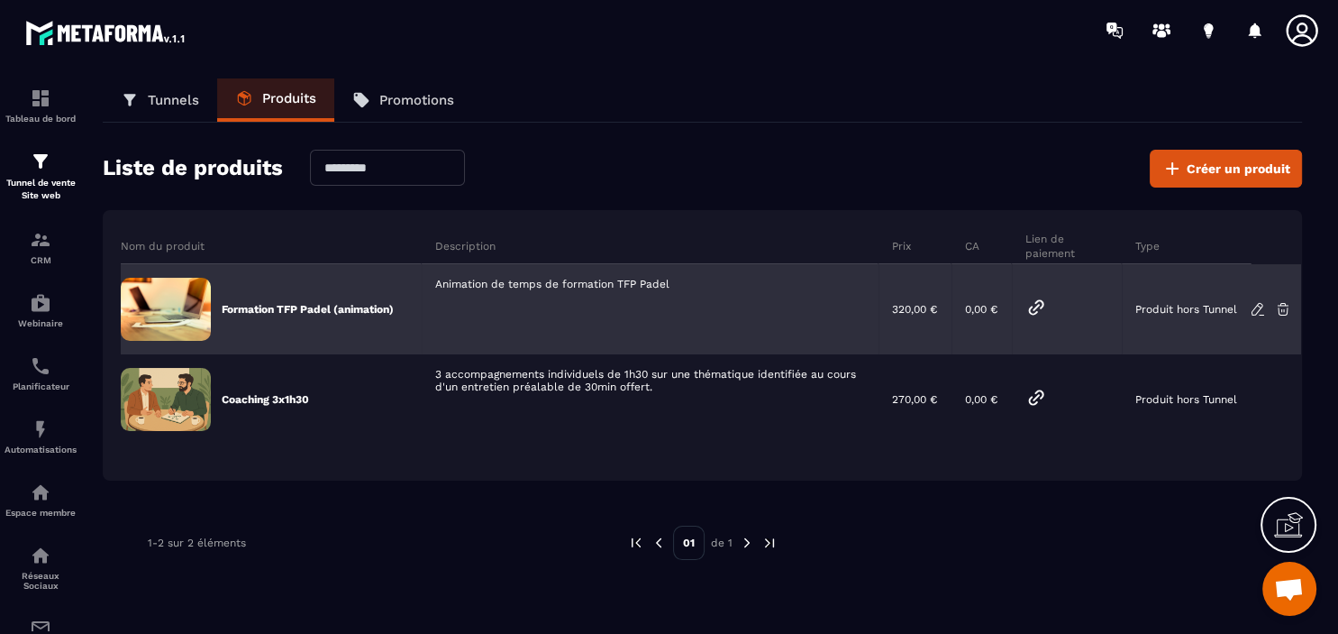
click at [1256, 306] on icon at bounding box center [1257, 309] width 11 height 12
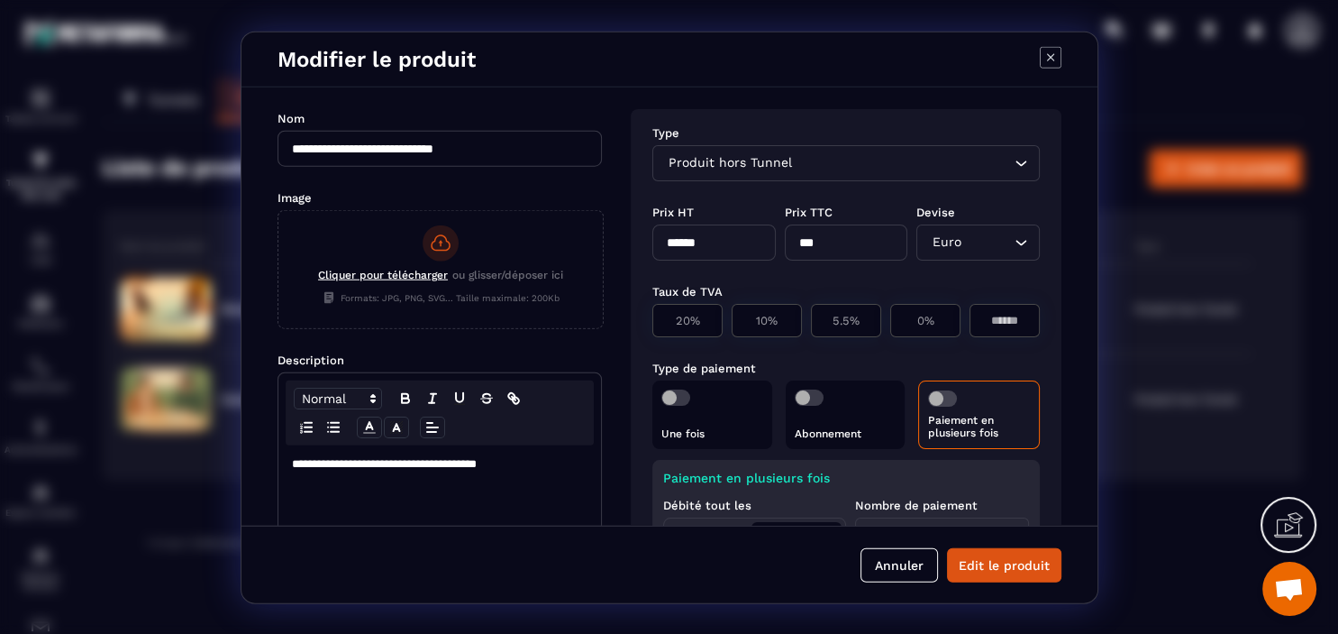
click at [790, 164] on span "Produit hors Tunnel" at bounding box center [730, 162] width 132 height 20
click at [1022, 162] on icon "Search for option" at bounding box center [1021, 162] width 18 height 18
click at [777, 160] on span "Produit hors Tunnel" at bounding box center [730, 162] width 132 height 20
click at [368, 146] on input "**********" at bounding box center [440, 148] width 324 height 36
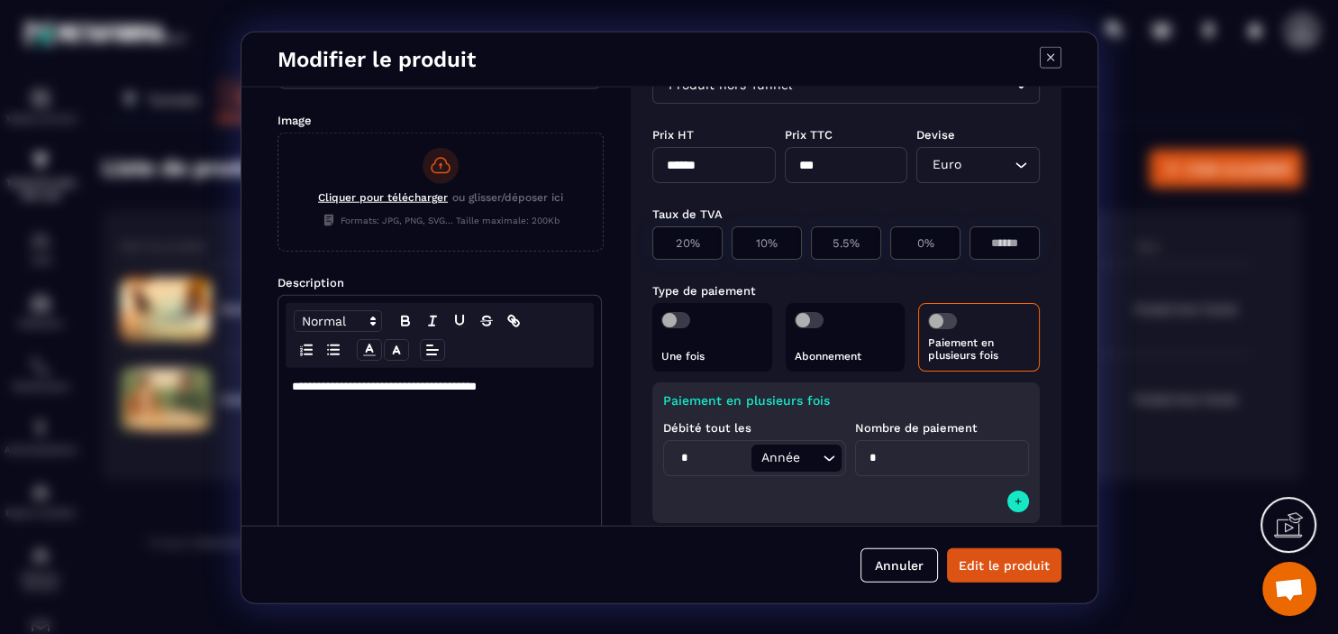
scroll to position [0, 0]
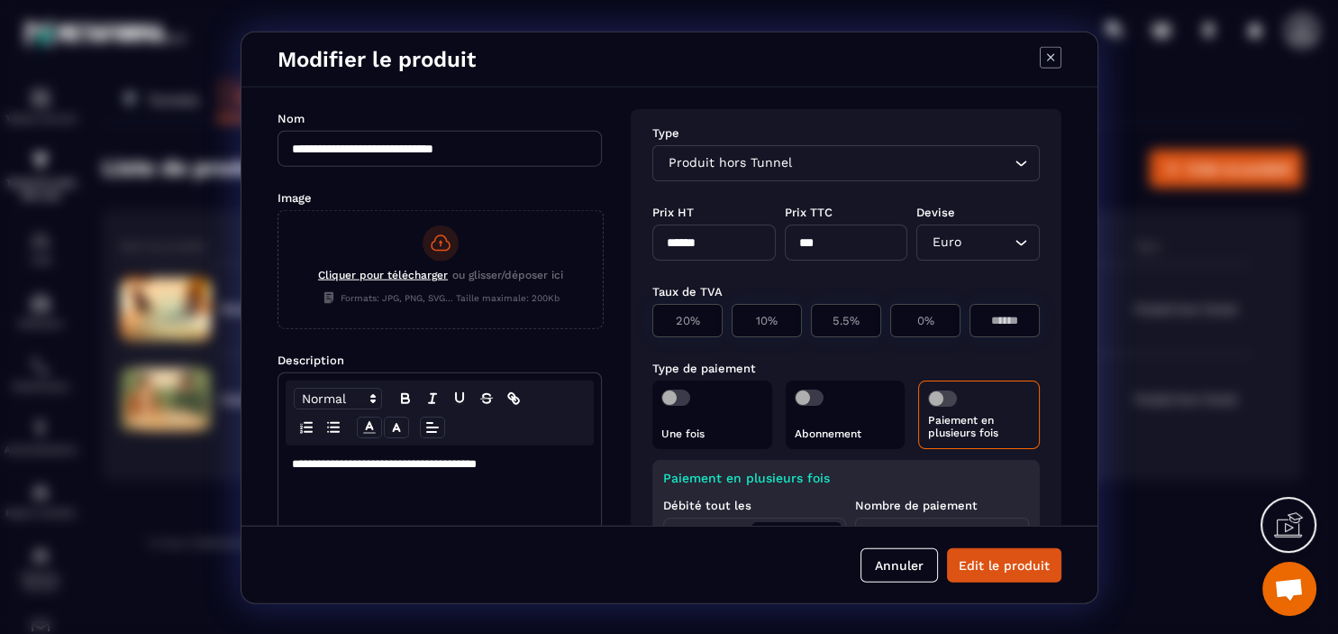
click at [1044, 56] on icon "Modal window" at bounding box center [1051, 57] width 22 height 22
